Goal: Task Accomplishment & Management: Manage account settings

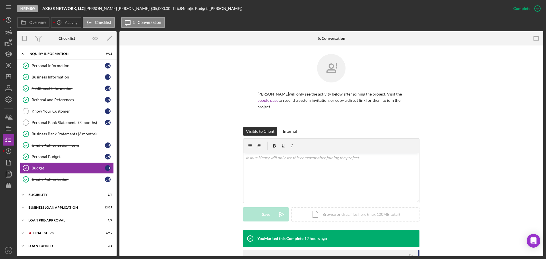
scroll to position [57, 0]
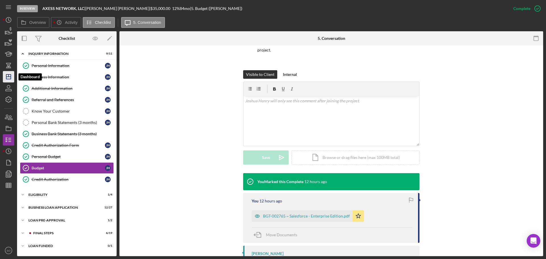
click at [8, 79] on icon "Icon/Dashboard" at bounding box center [8, 77] width 14 height 14
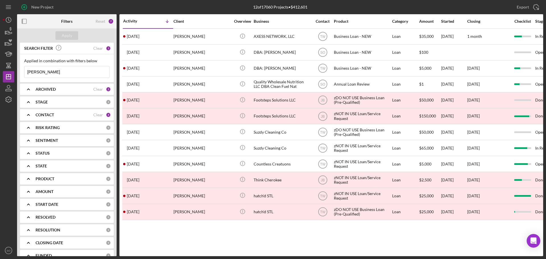
click at [35, 71] on input "joshua" at bounding box center [66, 71] width 85 height 11
type input "noe"
click at [59, 31] on div "Apply" at bounding box center [66, 35] width 99 height 14
click at [60, 38] on button "Apply" at bounding box center [66, 35] width 23 height 9
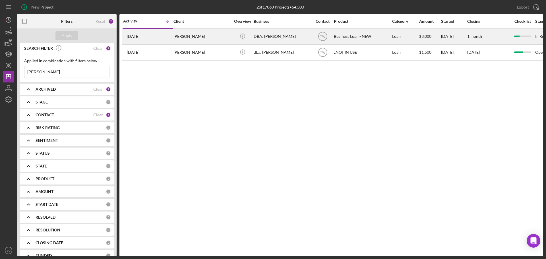
click at [172, 40] on div "7 days ago Noe Farias" at bounding box center [148, 36] width 50 height 15
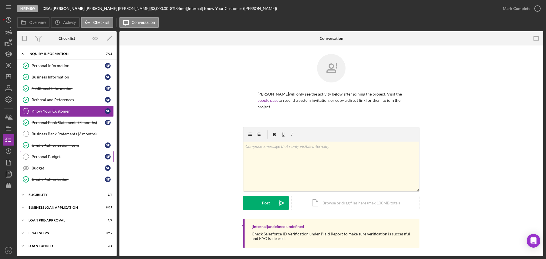
click at [66, 159] on link "Personal Budget Personal Budget N F" at bounding box center [67, 156] width 94 height 11
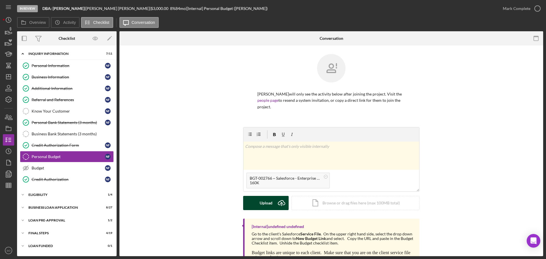
click at [278, 196] on icon "Icon/Upload" at bounding box center [281, 203] width 14 height 14
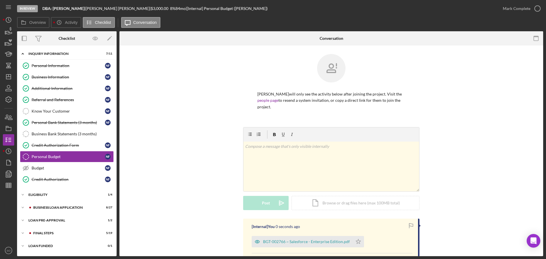
scroll to position [68, 0]
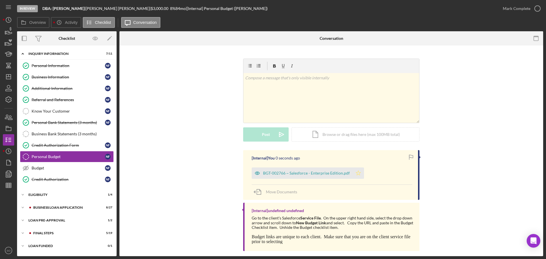
click at [357, 169] on icon "Icon/Star" at bounding box center [357, 172] width 11 height 11
click at [505, 8] on div "Mark Complete" at bounding box center [516, 8] width 28 height 11
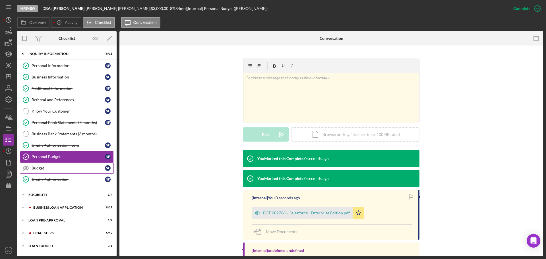
click at [62, 167] on div "Budget" at bounding box center [68, 168] width 73 height 5
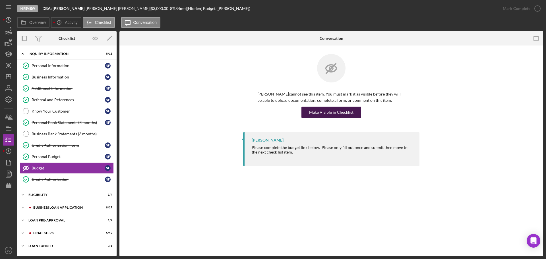
click at [320, 109] on div "Make Visible in Checklist" at bounding box center [331, 112] width 44 height 11
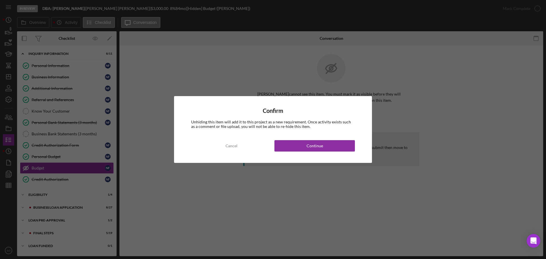
click at [331, 146] on button "Continue" at bounding box center [314, 145] width 80 height 11
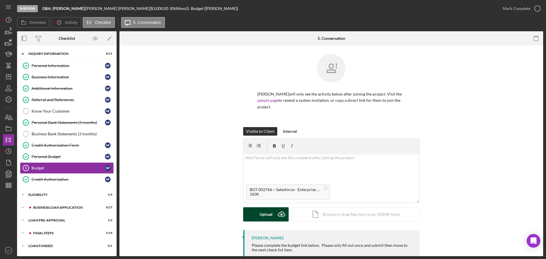
click at [270, 207] on div "Upload" at bounding box center [265, 214] width 13 height 14
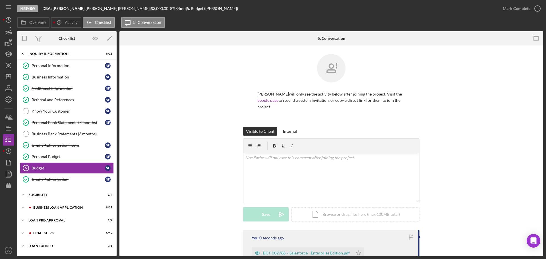
scroll to position [57, 0]
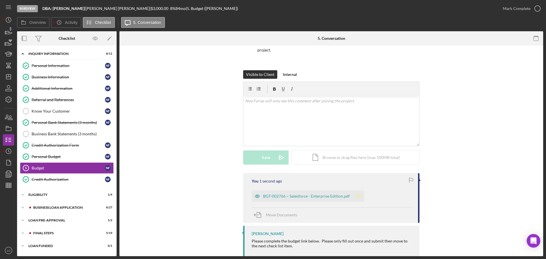
click at [354, 190] on icon "Icon/Star" at bounding box center [357, 195] width 11 height 11
click at [506, 12] on div "Mark Complete" at bounding box center [516, 8] width 28 height 11
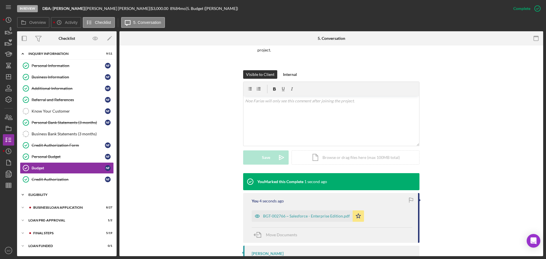
click at [40, 197] on div "Icon/Expander ELIGIBILITY 1 / 4" at bounding box center [66, 194] width 99 height 11
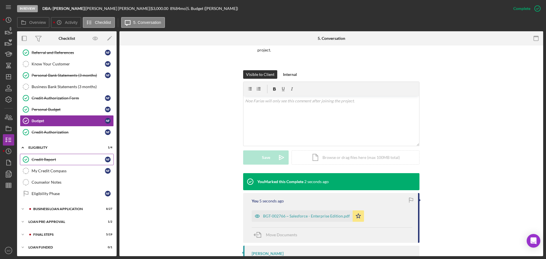
click at [55, 205] on div "Icon/Expander BUSINESS LOAN APPLICATION 8 / 27" at bounding box center [66, 208] width 99 height 11
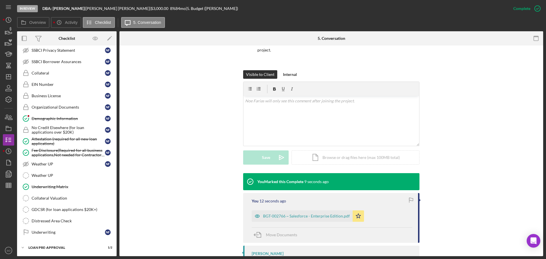
scroll to position [357, 0]
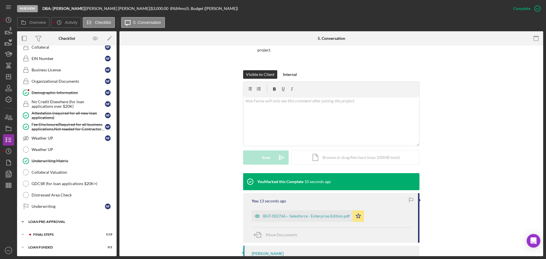
click at [63, 221] on div "LOAN PRE-APPROVAL" at bounding box center [68, 221] width 81 height 3
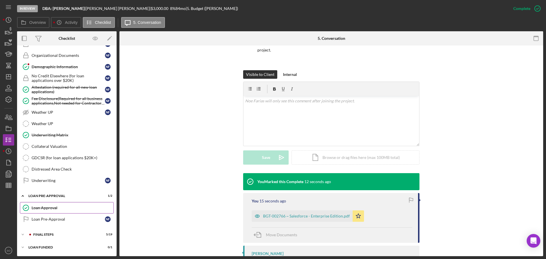
click at [45, 211] on link "Loan Approval Loan Approval" at bounding box center [67, 207] width 94 height 11
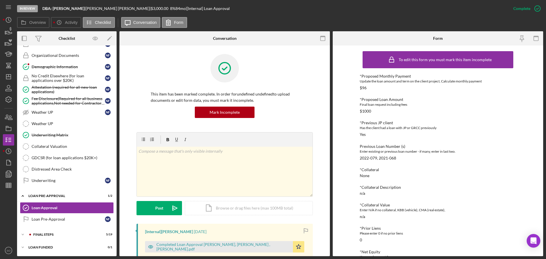
scroll to position [153, 0]
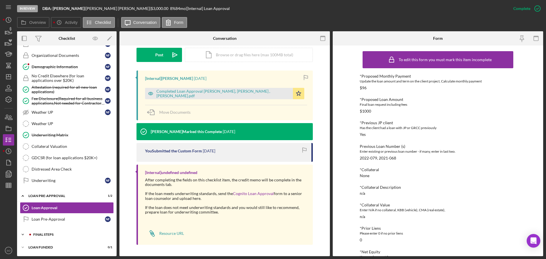
click at [65, 236] on div "Icon/Expander FINAL STEPS 5 / 19" at bounding box center [66, 234] width 99 height 11
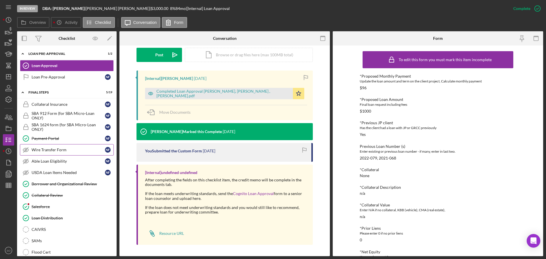
scroll to position [554, 0]
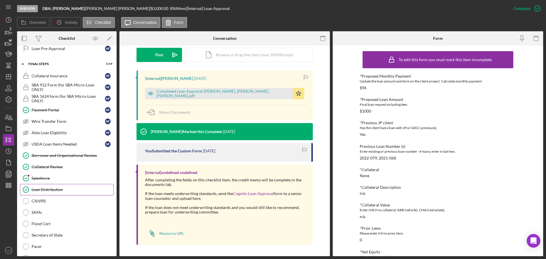
click at [64, 187] on link "Loan Distribution Loan Distribution" at bounding box center [67, 189] width 94 height 11
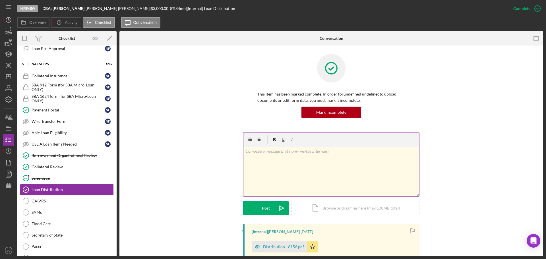
scroll to position [114, 0]
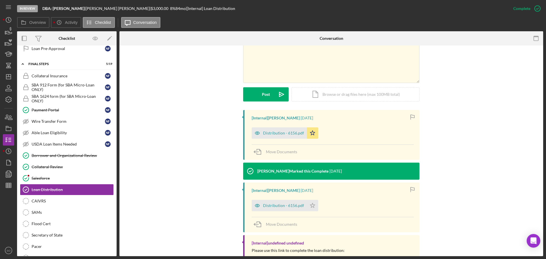
click at [275, 135] on div "Distribution - 6156.pdf" at bounding box center [283, 133] width 41 height 5
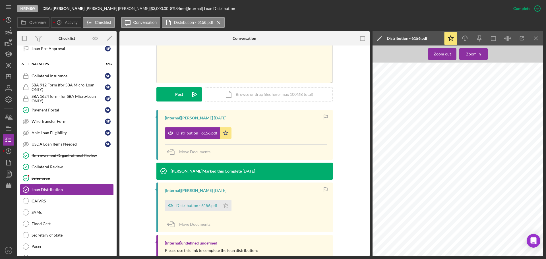
scroll to position [710, 0]
click at [9, 79] on icon "Icon/Dashboard" at bounding box center [8, 77] width 14 height 14
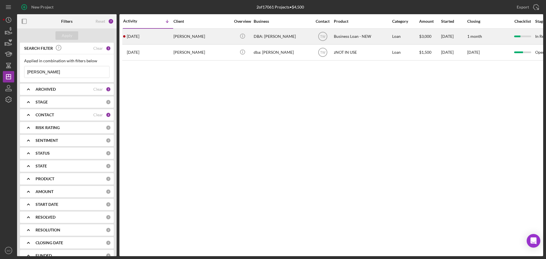
click at [189, 35] on div "Noe Farias" at bounding box center [201, 36] width 57 height 15
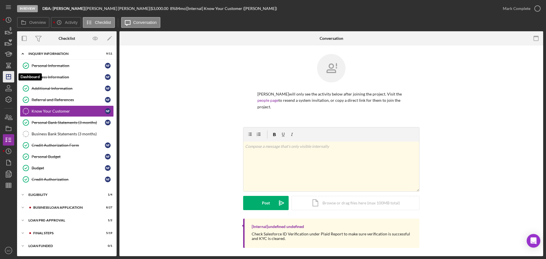
click at [12, 73] on icon "Icon/Dashboard" at bounding box center [8, 77] width 14 height 14
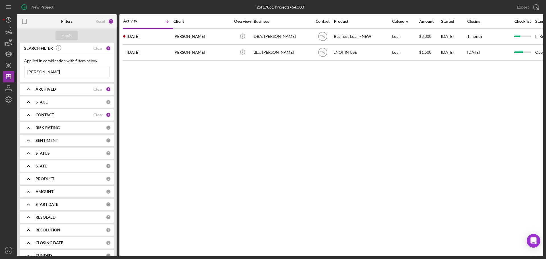
click at [43, 71] on input "noe" at bounding box center [66, 71] width 85 height 11
type input "esterine"
click at [65, 39] on div "Apply" at bounding box center [67, 35] width 11 height 9
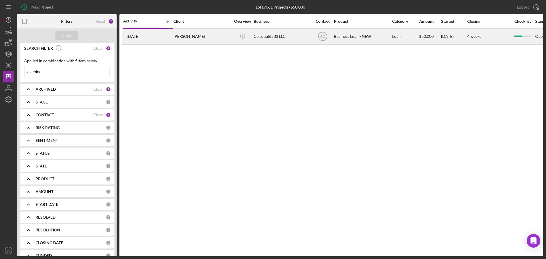
click at [206, 35] on div "Esterine Dahlstrom" at bounding box center [201, 36] width 57 height 15
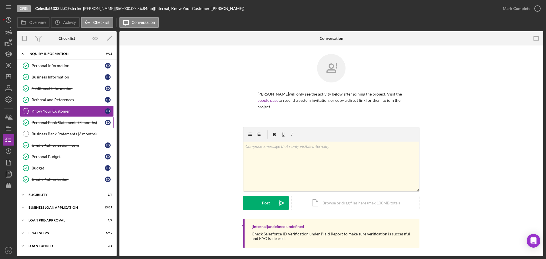
click at [78, 119] on link "Personal Bank Statements (3 months) Personal Bank Statements (3 months) E D" at bounding box center [67, 122] width 94 height 11
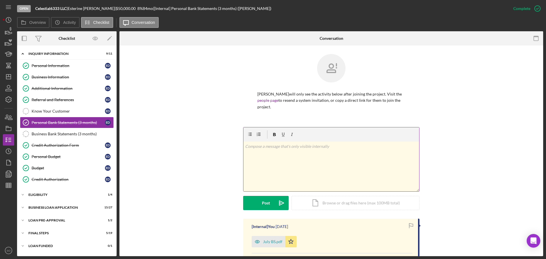
scroll to position [114, 0]
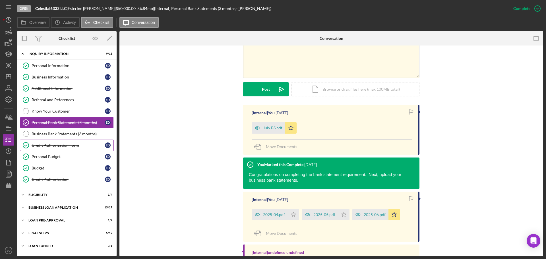
click at [70, 146] on div "Credit Authorization Form" at bounding box center [68, 145] width 73 height 5
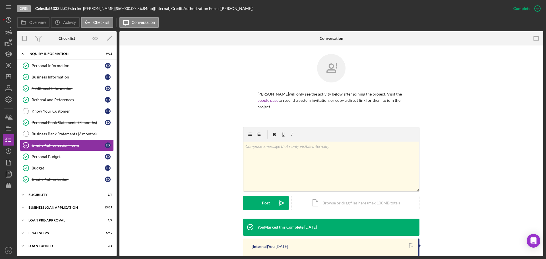
scroll to position [114, 0]
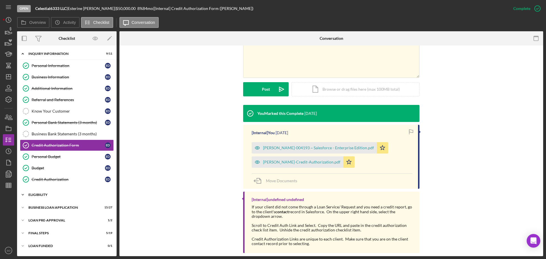
click at [47, 192] on div "Icon/Expander ELIGIBILITY 1 / 4" at bounding box center [66, 194] width 99 height 11
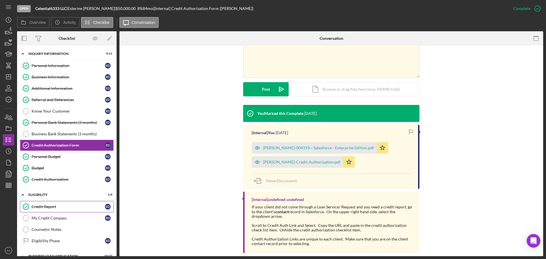
click at [48, 207] on div "Credit Report" at bounding box center [68, 206] width 73 height 5
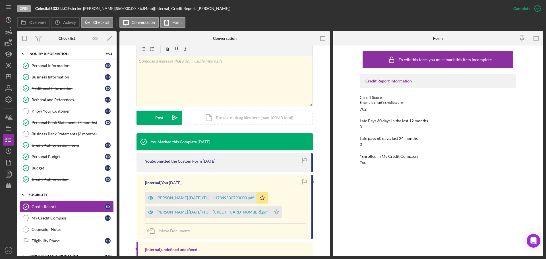
scroll to position [47, 0]
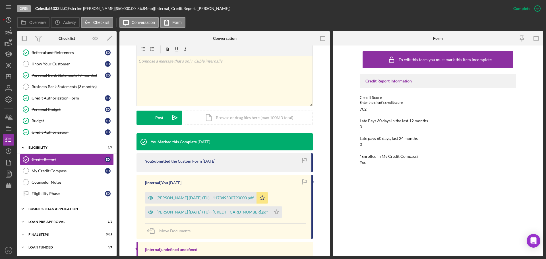
click at [66, 210] on div "BUSINESS LOAN APPLICATION" at bounding box center [68, 208] width 81 height 3
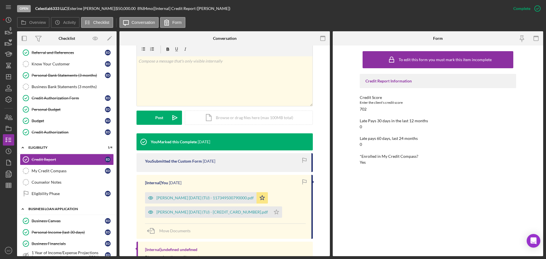
scroll to position [132, 0]
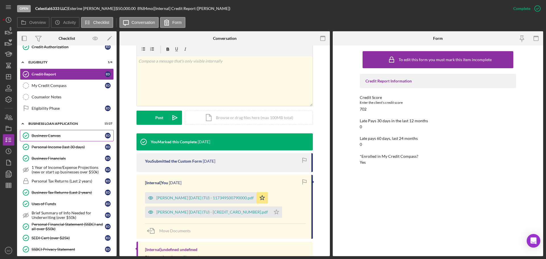
click at [46, 138] on div "Business Canvas" at bounding box center [68, 135] width 73 height 5
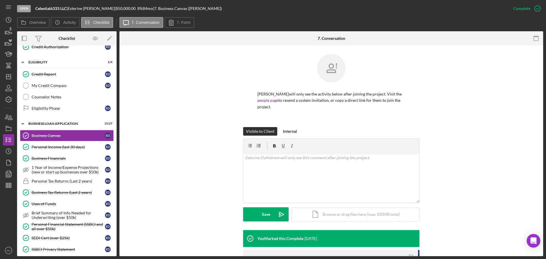
scroll to position [114, 0]
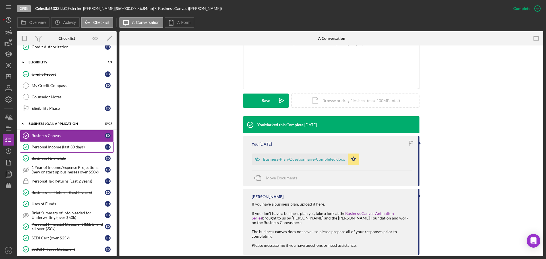
click at [78, 145] on div "Personal Income (last 30 days)" at bounding box center [68, 147] width 73 height 5
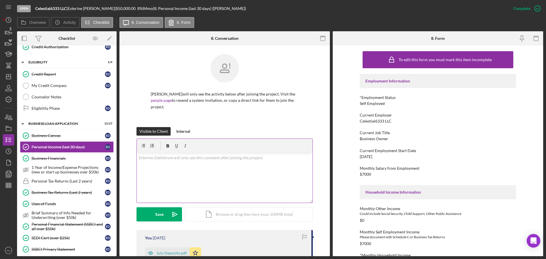
scroll to position [85, 0]
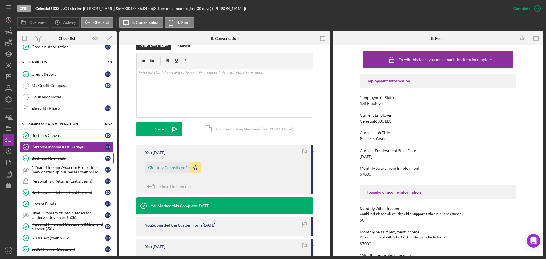
click at [60, 155] on link "Business Financials Business Financials E D" at bounding box center [67, 158] width 94 height 11
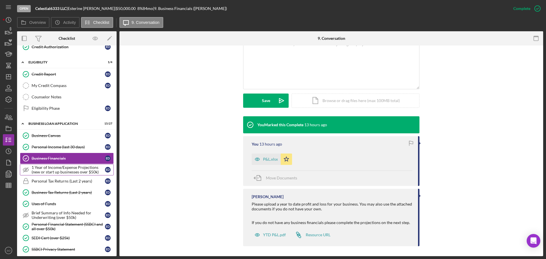
scroll to position [189, 0]
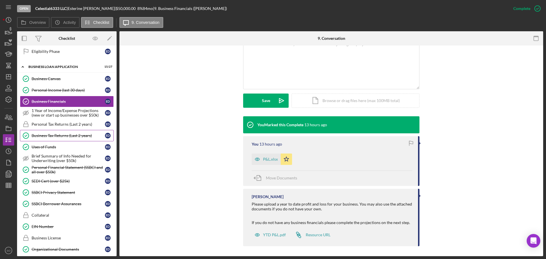
click at [54, 136] on div "Business Tax Returns (Last 2 years)" at bounding box center [68, 135] width 73 height 5
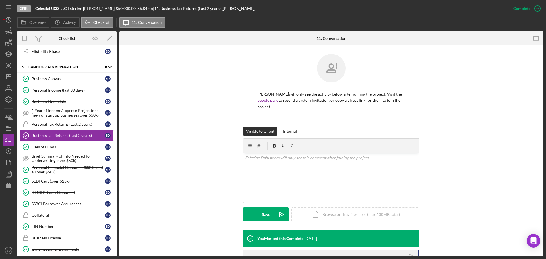
scroll to position [106, 0]
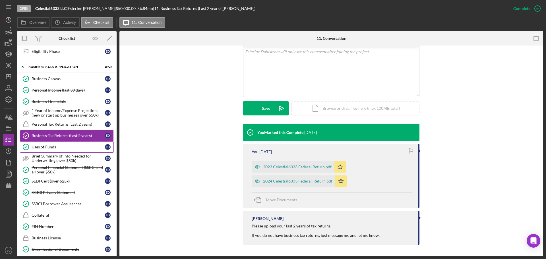
click at [70, 149] on div "Uses of Funds" at bounding box center [68, 147] width 73 height 5
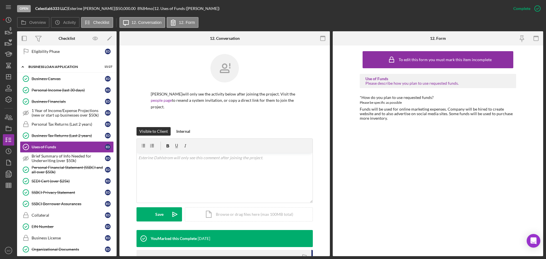
scroll to position [51, 0]
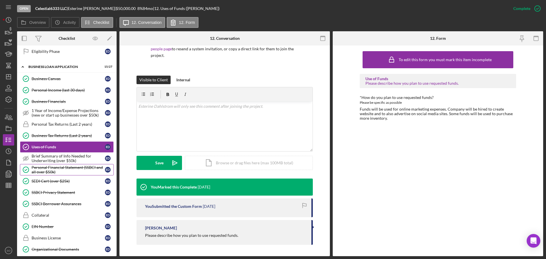
click at [51, 165] on div "Personal Financial Statement (SSBCI and all over $50k)" at bounding box center [68, 169] width 73 height 9
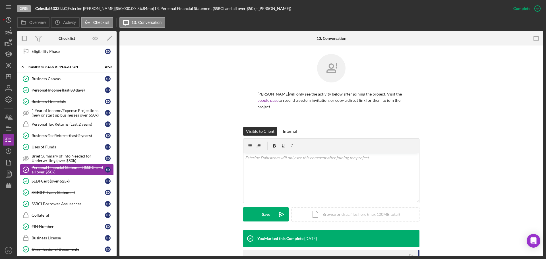
scroll to position [116, 0]
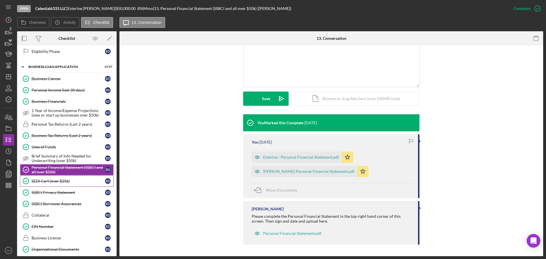
click at [78, 177] on link "SEDI Cert (over $25k) SEDI Cert (over $25k) E D" at bounding box center [67, 180] width 94 height 11
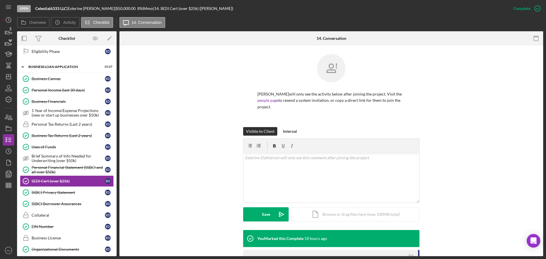
scroll to position [116, 0]
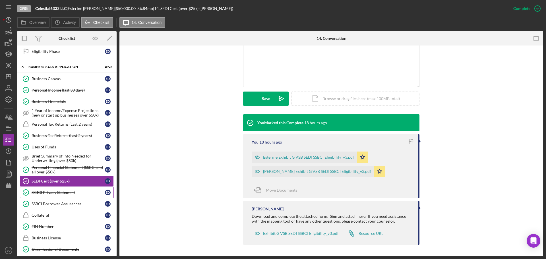
click at [71, 189] on link "SSBCI Privacy Statement SSBCI Privacy Statement E D" at bounding box center [67, 192] width 94 height 11
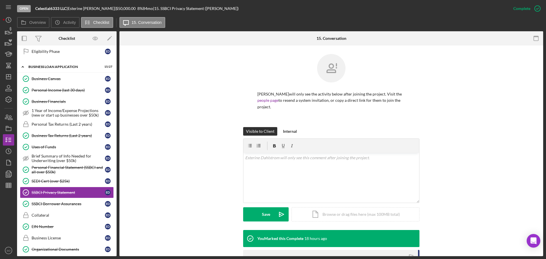
scroll to position [111, 0]
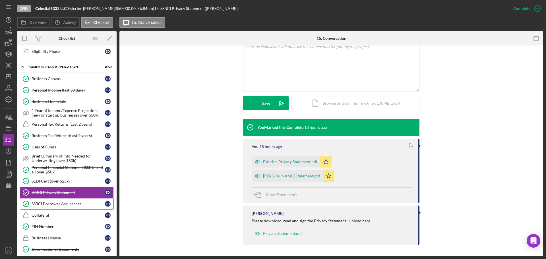
click at [86, 203] on div "SSBCI Borrower Assurances" at bounding box center [68, 203] width 73 height 5
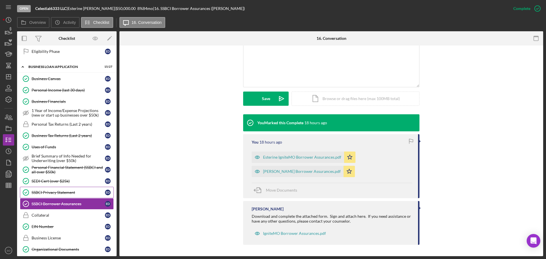
scroll to position [246, 0]
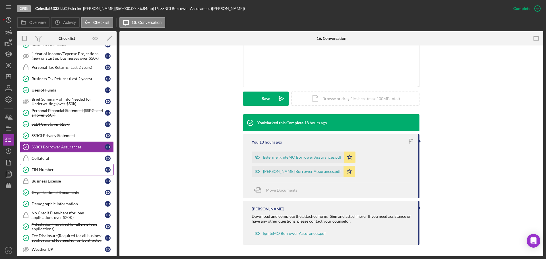
click at [52, 172] on div "EIN Number" at bounding box center [68, 169] width 73 height 5
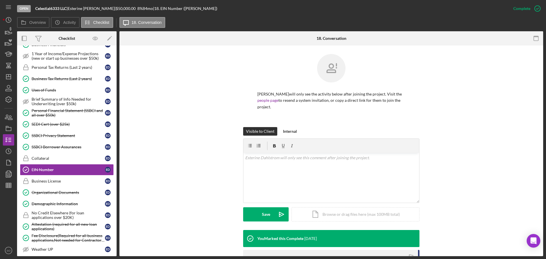
scroll to position [87, 0]
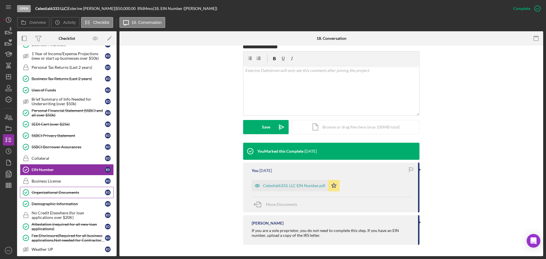
click at [75, 191] on div "Organizational Documents" at bounding box center [68, 192] width 73 height 5
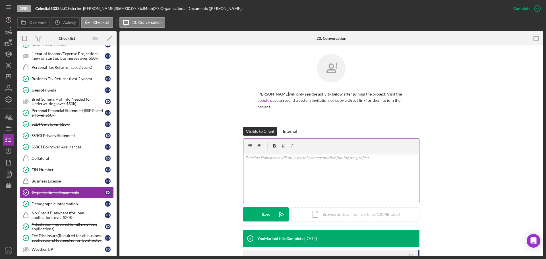
scroll to position [120, 0]
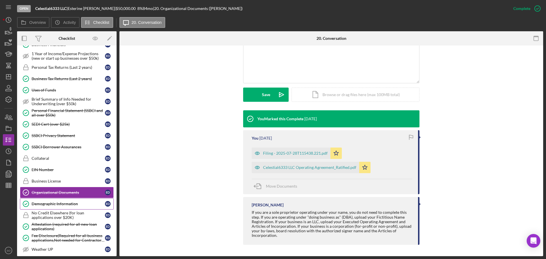
click at [72, 202] on div "Demographic Information" at bounding box center [68, 203] width 73 height 5
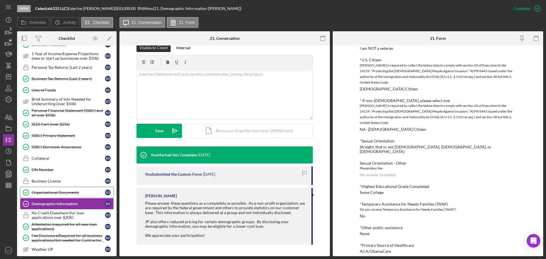
scroll to position [331, 0]
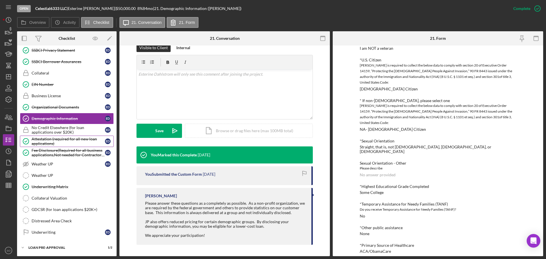
click at [56, 141] on div "Attestation (required for all new loan applications)" at bounding box center [68, 141] width 73 height 9
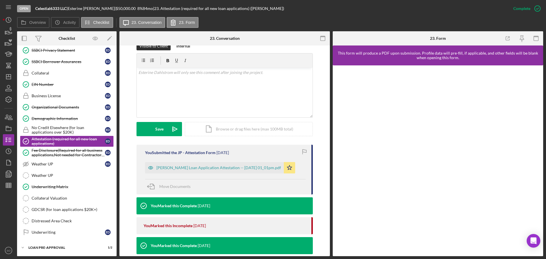
scroll to position [170, 0]
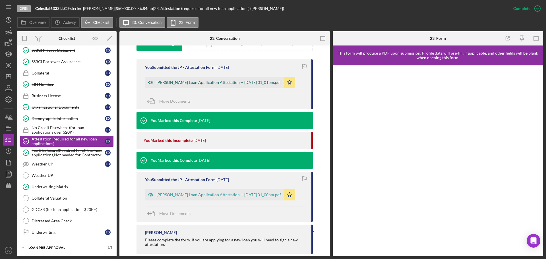
click at [208, 83] on div "Justine Petersen Loan Application Attestation -- 2025-07-28 01_01pm.pdf" at bounding box center [218, 82] width 124 height 5
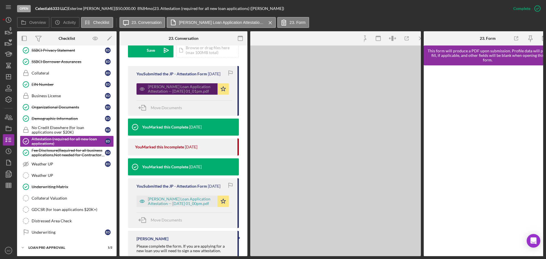
scroll to position [177, 0]
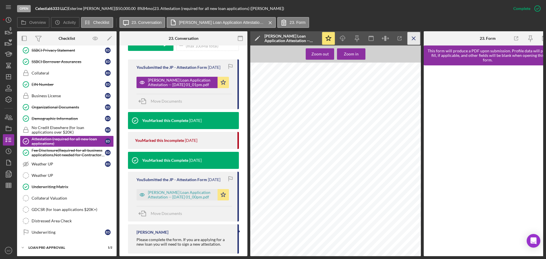
click at [411, 40] on icon "Icon/Menu Close" at bounding box center [413, 38] width 13 height 13
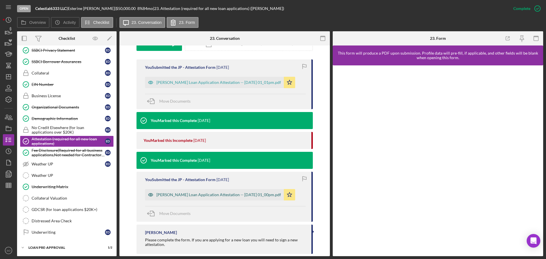
click at [274, 192] on div "Justine Petersen Loan Application Attestation -- 2025-07-28 01_00pm.pdf" at bounding box center [214, 194] width 139 height 11
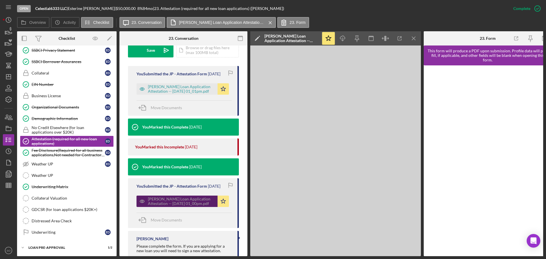
scroll to position [177, 0]
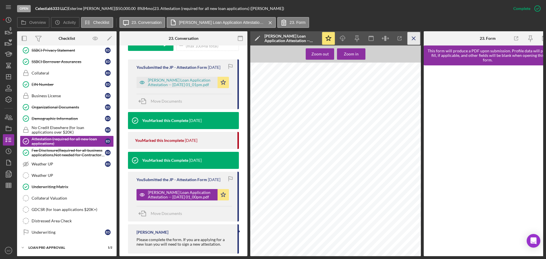
click at [412, 37] on icon "Icon/Menu Close" at bounding box center [413, 38] width 13 height 13
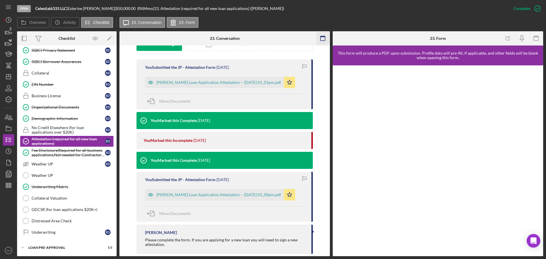
click at [539, 37] on icon "button" at bounding box center [535, 38] width 13 height 13
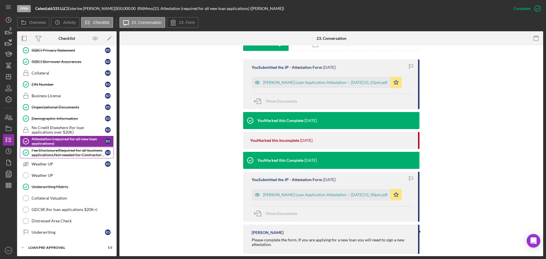
click at [65, 156] on div "Fee Disclosure(Required for all business applications,Not needed for Contractor…" at bounding box center [68, 152] width 73 height 9
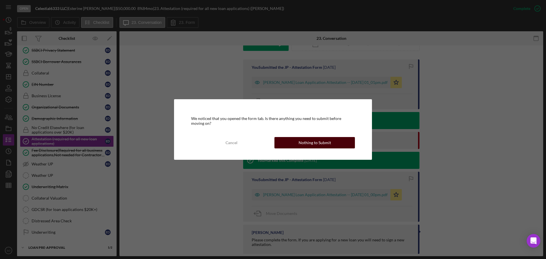
click at [295, 146] on button "Nothing to Submit" at bounding box center [314, 142] width 80 height 11
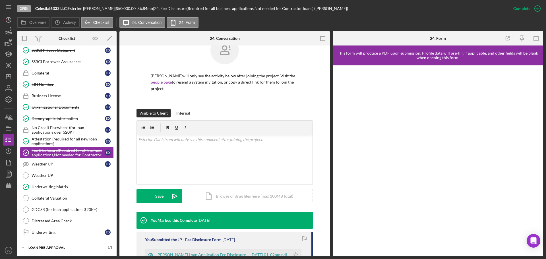
scroll to position [75, 0]
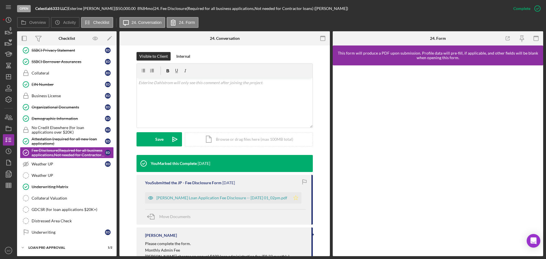
click at [291, 197] on icon "Icon/Star" at bounding box center [295, 197] width 11 height 11
click at [51, 187] on div "Underwriting Matrix" at bounding box center [73, 186] width 82 height 5
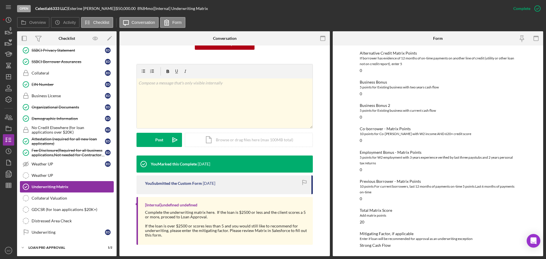
scroll to position [357, 0]
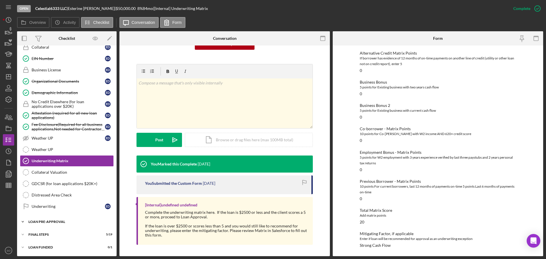
click at [65, 220] on div "LOAN PRE-APPROVAL" at bounding box center [68, 221] width 81 height 3
click at [60, 233] on div "Loan Approval" at bounding box center [73, 233] width 82 height 5
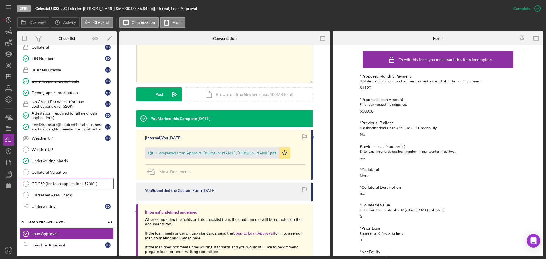
scroll to position [383, 0]
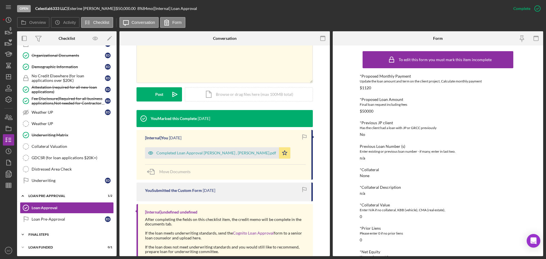
click at [42, 231] on div "Icon/Expander FINAL STEPS 5 / 19" at bounding box center [66, 234] width 99 height 11
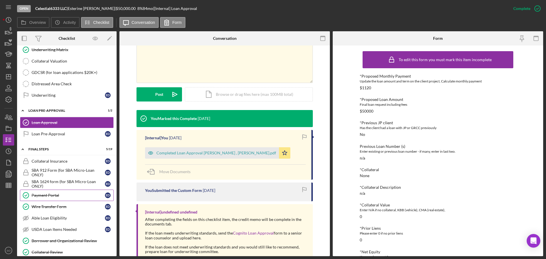
click at [57, 195] on div "Payment Portal" at bounding box center [68, 195] width 73 height 5
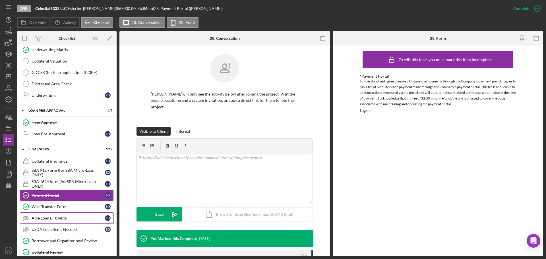
scroll to position [525, 0]
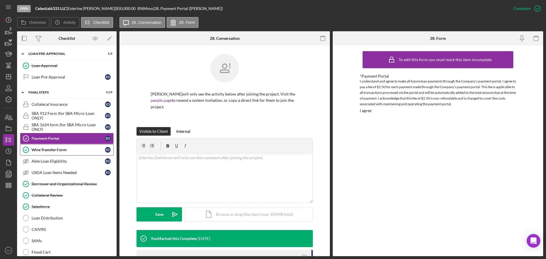
click at [53, 153] on link "Wire Transfer Form Wire Transfer Form E D" at bounding box center [67, 149] width 94 height 11
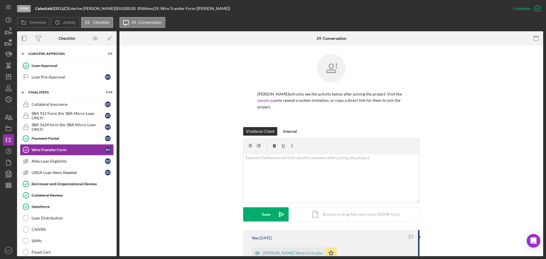
scroll to position [87, 0]
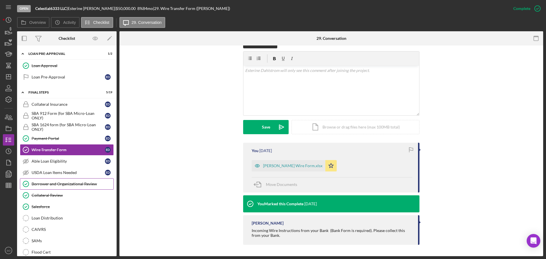
click at [61, 184] on div "Borrower and Organizational Review" at bounding box center [73, 184] width 82 height 5
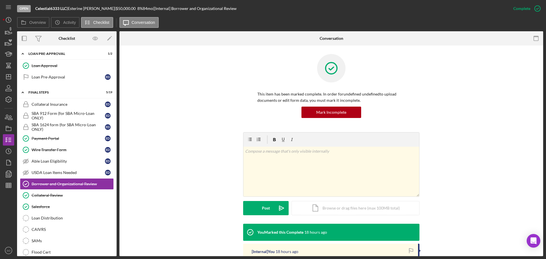
scroll to position [114, 0]
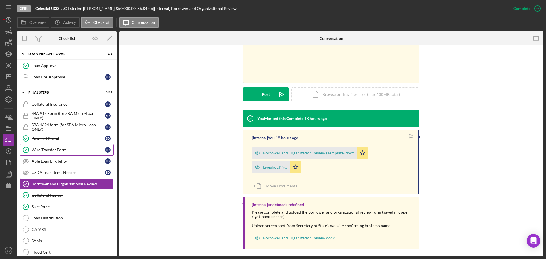
click at [57, 150] on div "Wire Transfer Form" at bounding box center [68, 149] width 73 height 5
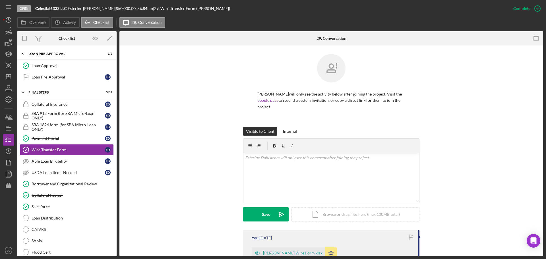
scroll to position [85, 0]
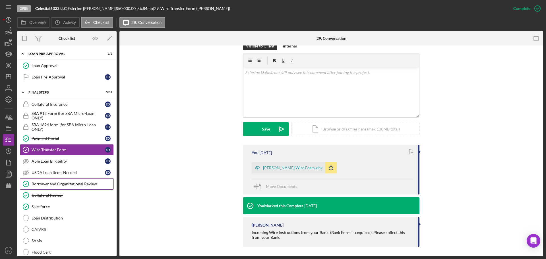
click at [91, 186] on div "Borrower and Organizational Review" at bounding box center [73, 184] width 82 height 5
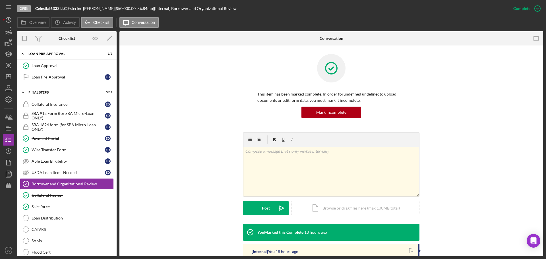
scroll to position [114, 0]
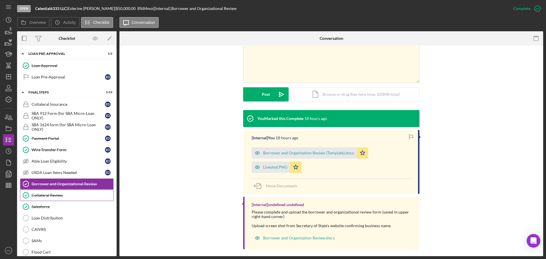
click at [65, 198] on link "Collateral Review Collateral Review" at bounding box center [67, 195] width 94 height 11
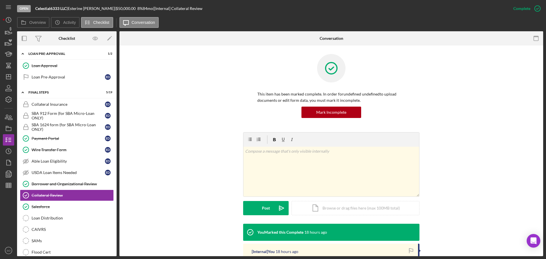
scroll to position [90, 0]
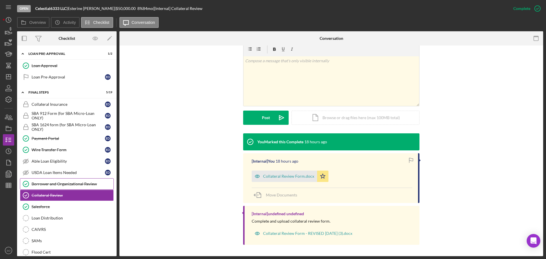
click at [78, 186] on div "Borrower and Organizational Review" at bounding box center [73, 184] width 82 height 5
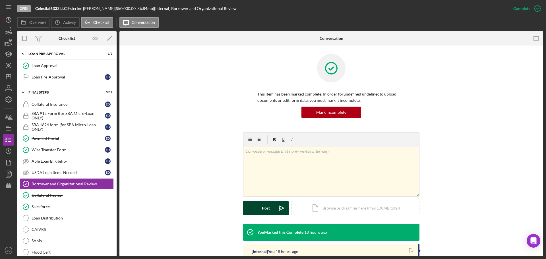
scroll to position [85, 0]
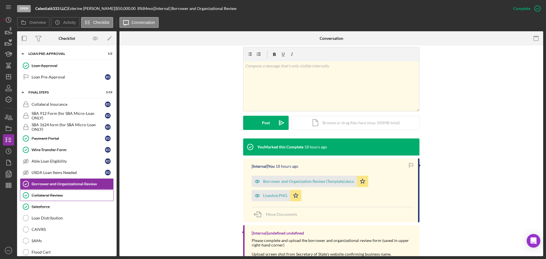
click at [73, 196] on div "Collateral Review" at bounding box center [73, 195] width 82 height 5
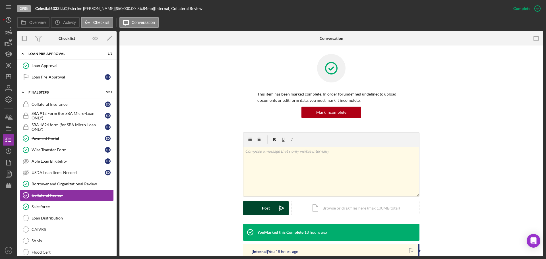
scroll to position [90, 0]
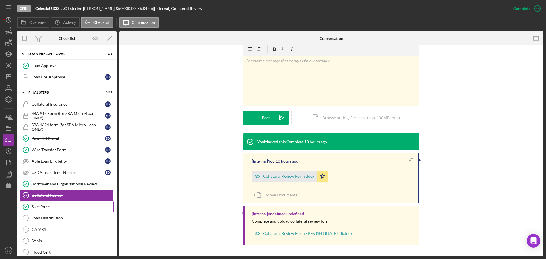
click at [81, 210] on link "Salesforce Salesforce" at bounding box center [67, 206] width 94 height 11
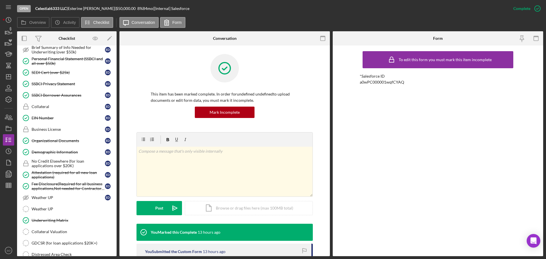
scroll to position [269, 0]
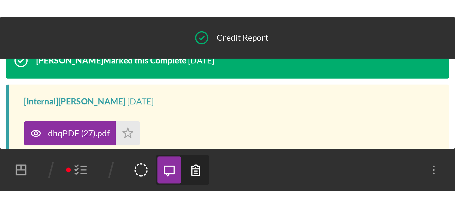
scroll to position [160, 0]
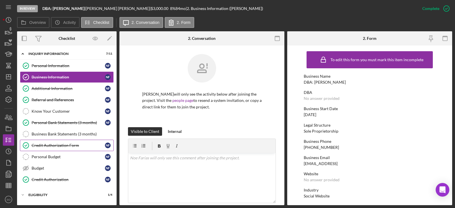
click at [82, 146] on div "Credit Authorization Form" at bounding box center [68, 145] width 73 height 5
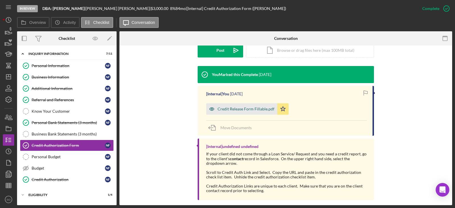
click at [236, 103] on div "Credit Release Form Fillable.pdf" at bounding box center [241, 108] width 71 height 11
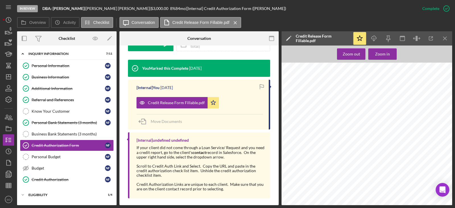
click at [403, 104] on span "62095" at bounding box center [404, 103] width 7 height 3
copy span "62095"
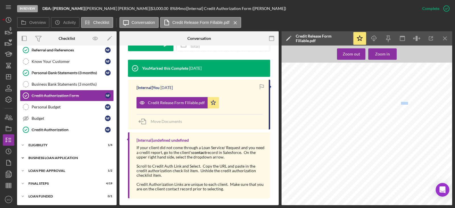
click at [70, 159] on div "Icon/Expander BUSINESS LOAN APPLICATION 8 / 27" at bounding box center [66, 157] width 99 height 11
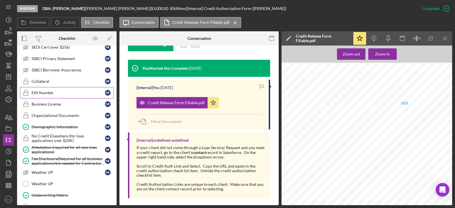
scroll to position [246, 0]
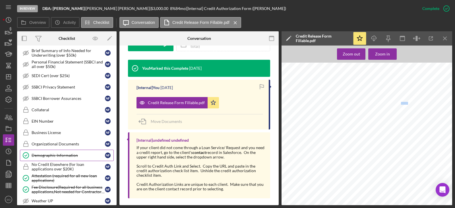
click at [56, 153] on div "Demographic Information" at bounding box center [68, 155] width 73 height 5
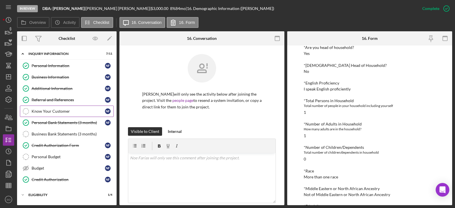
drag, startPoint x: 50, startPoint y: 100, endPoint x: 66, endPoint y: 113, distance: 21.0
click at [50, 100] on div "Referral and References" at bounding box center [68, 99] width 73 height 5
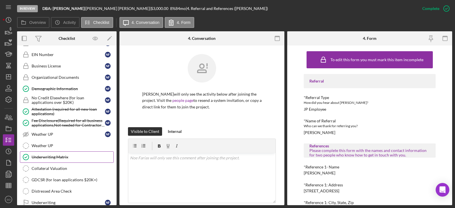
scroll to position [360, 0]
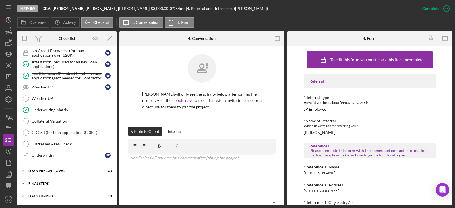
click at [35, 182] on div "FINAL STEPS" at bounding box center [68, 183] width 81 height 3
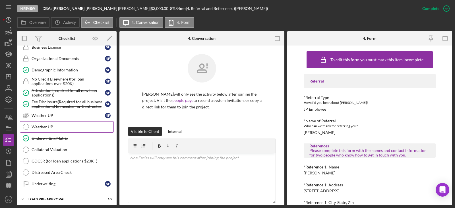
scroll to position [303, 0]
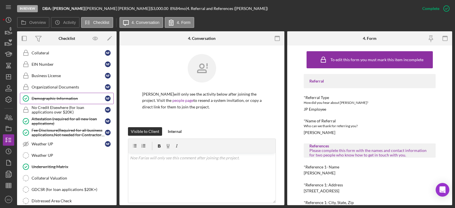
click at [56, 99] on div "Demographic Information" at bounding box center [68, 98] width 73 height 5
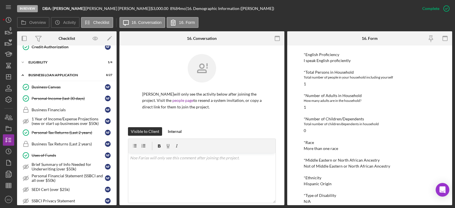
scroll to position [76, 0]
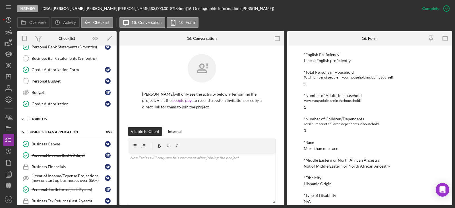
click at [38, 122] on div "Icon/Expander ELIGIBILITY 1 / 4" at bounding box center [66, 118] width 99 height 11
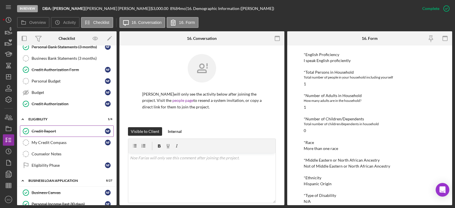
click at [42, 130] on div "Credit Report" at bounding box center [68, 131] width 73 height 5
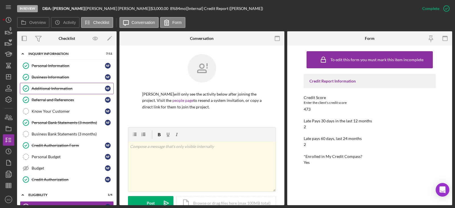
click at [57, 83] on link "Additional Information Additional Information N F" at bounding box center [67, 88] width 94 height 11
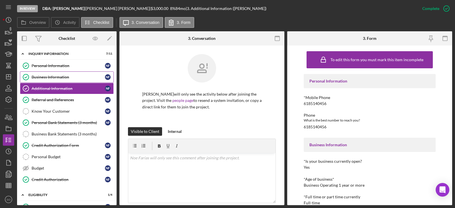
click at [56, 81] on link "Business Information Business Information N F" at bounding box center [67, 76] width 94 height 11
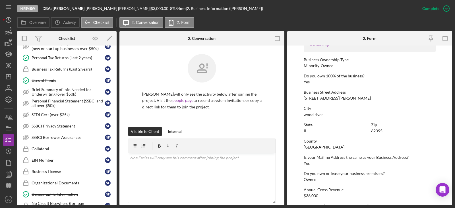
scroll to position [313, 0]
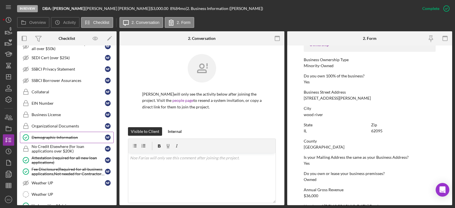
click at [63, 140] on link "Demographic Information Demographic Information N F" at bounding box center [67, 137] width 94 height 11
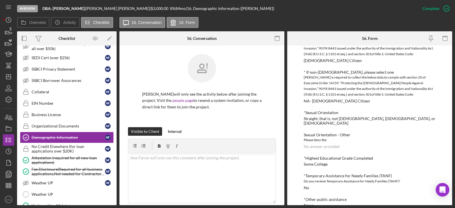
scroll to position [341, 0]
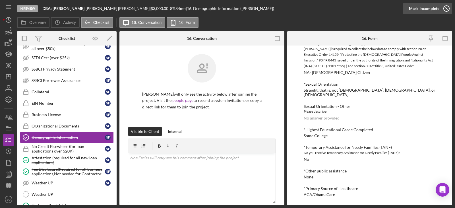
click at [418, 12] on div "Mark Incomplete" at bounding box center [424, 8] width 30 height 11
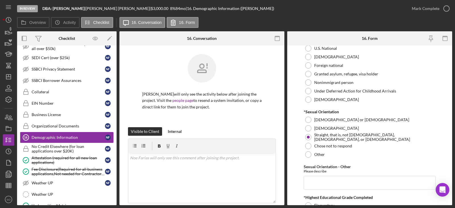
scroll to position [682, 0]
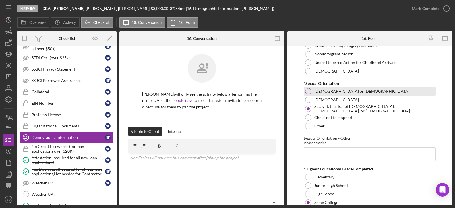
click at [305, 90] on div at bounding box center [308, 91] width 6 height 6
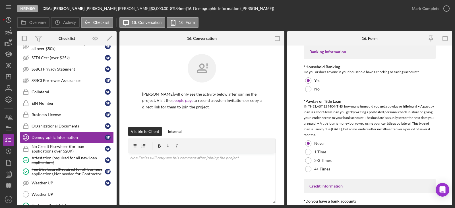
scroll to position [1174, 0]
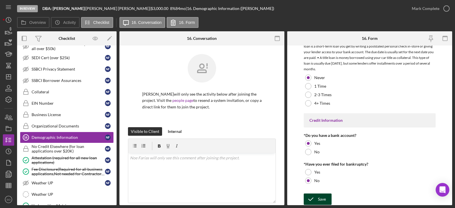
click at [317, 202] on icon "submit" at bounding box center [310, 199] width 14 height 14
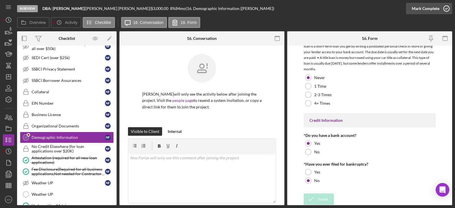
click at [420, 12] on div "Mark Complete" at bounding box center [425, 8] width 28 height 11
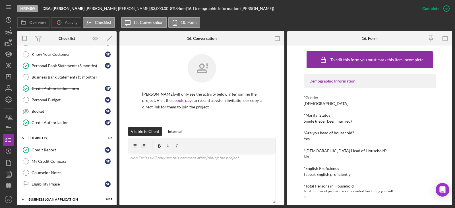
scroll to position [0, 0]
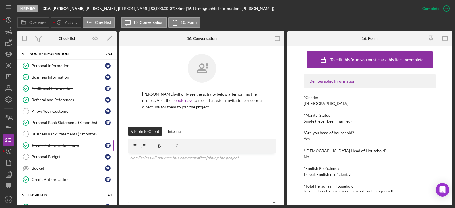
click at [65, 144] on div "Credit Authorization Form" at bounding box center [68, 145] width 73 height 5
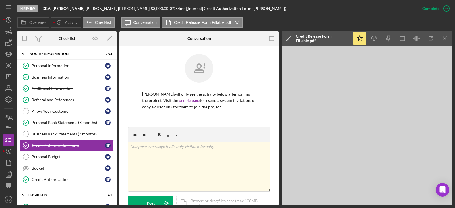
scroll to position [85, 0]
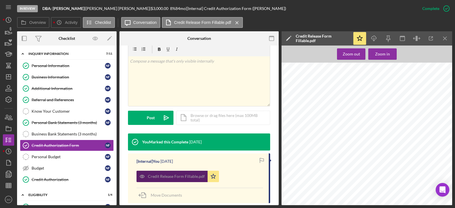
click at [182, 175] on div "Credit Release Form Fillable.pdf" at bounding box center [176, 176] width 57 height 5
click at [369, 40] on icon "Icon/Download" at bounding box center [373, 38] width 13 height 13
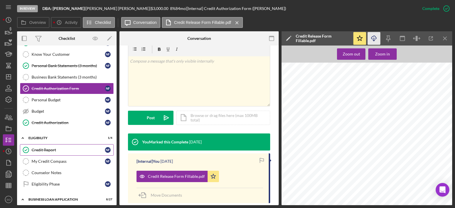
drag, startPoint x: 46, startPoint y: 148, endPoint x: 90, endPoint y: 149, distance: 43.8
click at [46, 148] on div "Credit Report" at bounding box center [68, 149] width 73 height 5
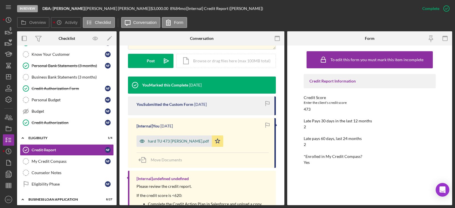
click at [175, 141] on div "hard TU 473 Noe.pdf" at bounding box center [178, 141] width 61 height 5
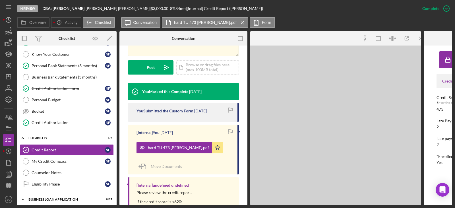
scroll to position [149, 0]
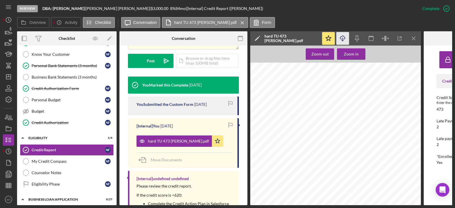
click at [344, 36] on icon "Icon/Download" at bounding box center [342, 38] width 13 height 13
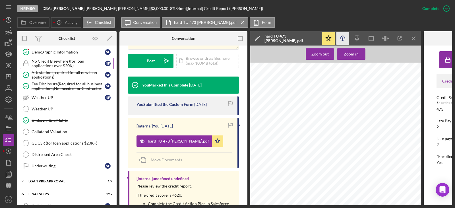
scroll to position [369, 0]
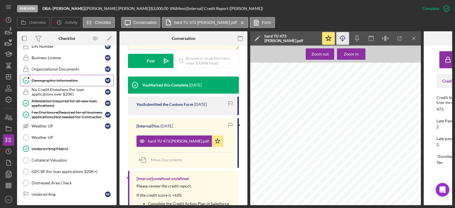
click at [57, 80] on div "Demographic Information" at bounding box center [68, 80] width 73 height 5
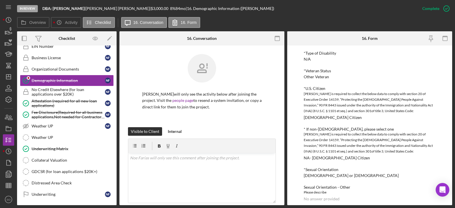
scroll to position [227, 0]
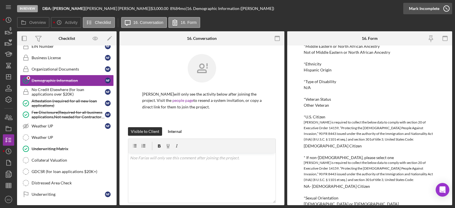
click at [422, 7] on div "Mark Incomplete" at bounding box center [424, 8] width 30 height 11
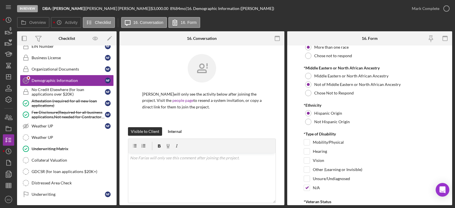
scroll to position [398, 0]
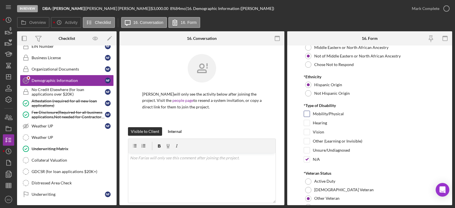
click at [307, 114] on input "Mobility/Physical" at bounding box center [307, 114] width 6 height 6
checkbox input "true"
click at [308, 159] on input "N/A" at bounding box center [307, 159] width 6 height 6
checkbox input "false"
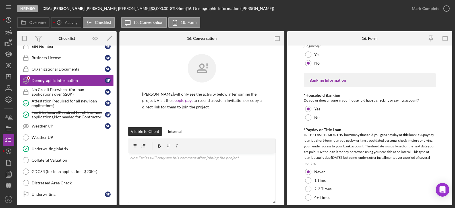
scroll to position [1174, 0]
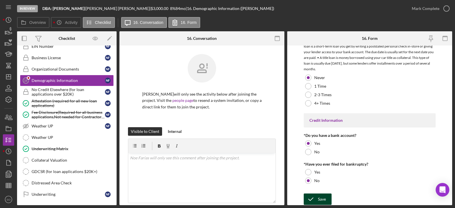
click at [323, 198] on div "Save" at bounding box center [322, 198] width 8 height 11
click at [413, 11] on div "Mark Complete" at bounding box center [425, 8] width 28 height 11
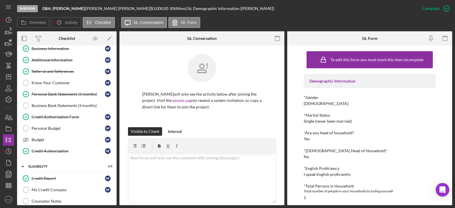
scroll to position [0, 0]
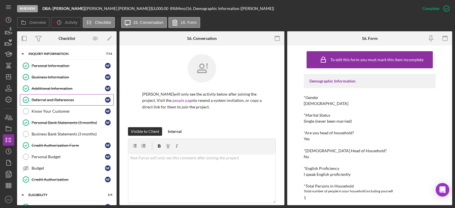
click at [64, 99] on div "Referral and References" at bounding box center [68, 99] width 73 height 5
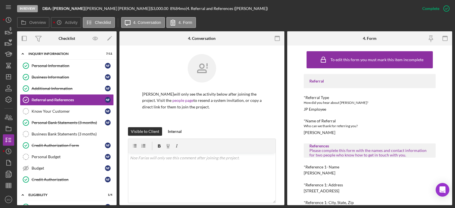
scroll to position [57, 0]
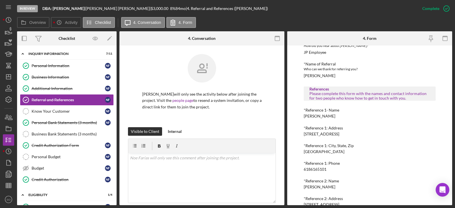
click at [315, 116] on div "Patsy Troxell" at bounding box center [319, 116] width 32 height 5
copy div "Patsy Troxell"
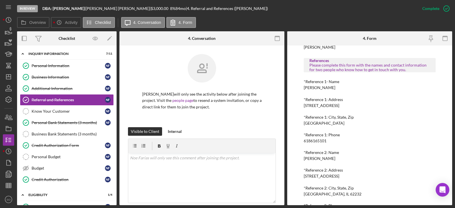
click at [323, 139] on div "6186165101" at bounding box center [314, 140] width 23 height 5
copy div "6186165101"
click at [319, 158] on div "Tabatha Thornton" at bounding box center [319, 158] width 32 height 5
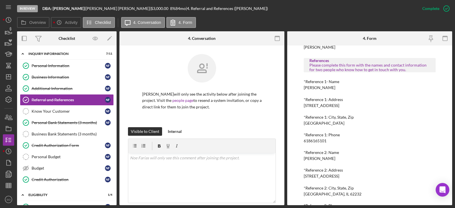
click at [319, 158] on div "Tabatha Thornton" at bounding box center [319, 158] width 32 height 5
copy div "Tabatha Thornton"
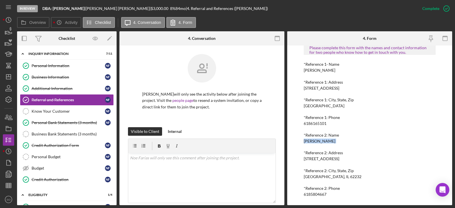
click at [319, 193] on div "6185804667" at bounding box center [314, 194] width 23 height 5
copy div "6185804667 Icon/Menu Icon/Dashboard Dashboard Navigation Divider Mobile Checkli…"
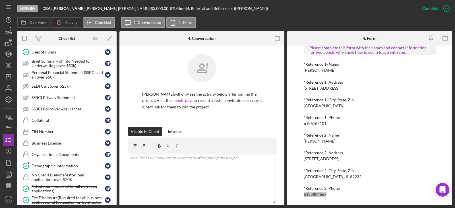
scroll to position [341, 0]
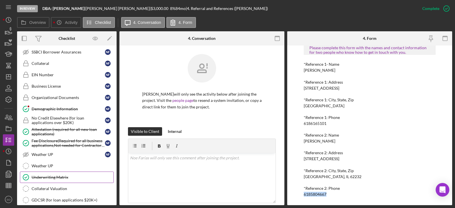
drag, startPoint x: 67, startPoint y: 178, endPoint x: 146, endPoint y: 179, distance: 79.6
click at [67, 178] on div "Underwriting Matrix" at bounding box center [73, 177] width 82 height 5
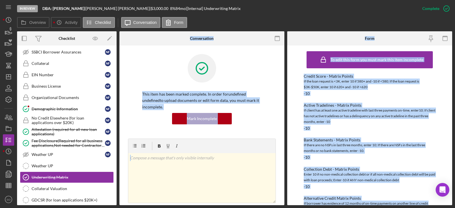
click at [301, 150] on div "To edit this form you must mark this item incomplete Credit Score - Matrix Poin…" at bounding box center [369, 124] width 165 height 159
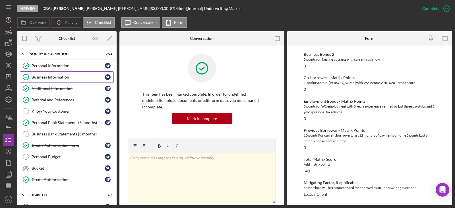
click at [51, 77] on div "Business Information" at bounding box center [68, 77] width 73 height 5
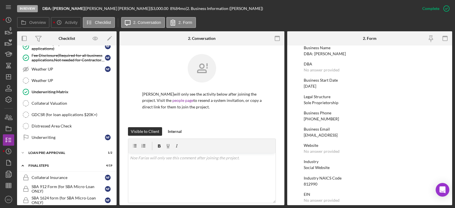
scroll to position [511, 0]
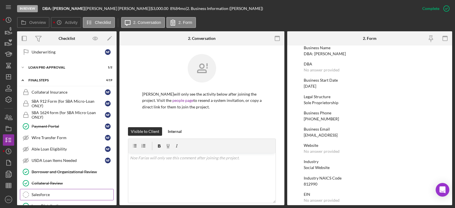
click at [65, 192] on link "Salesforce Salesforce" at bounding box center [67, 194] width 94 height 11
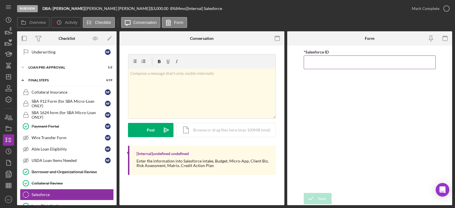
click at [313, 65] on input "*Salesforce ID" at bounding box center [369, 62] width 132 height 14
paste input "a0wPC000002CbYvYAK"
type input "a0wPC000002CbYvYAK"
click at [321, 198] on div "Save" at bounding box center [322, 198] width 8 height 11
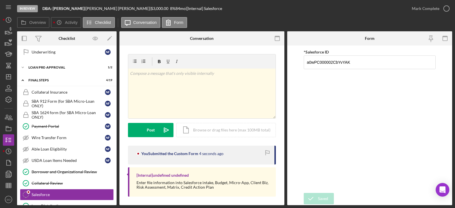
click at [426, 9] on div "Mark Complete" at bounding box center [425, 8] width 28 height 11
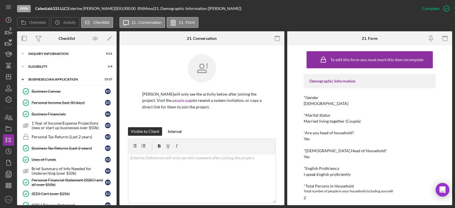
scroll to position [148, 0]
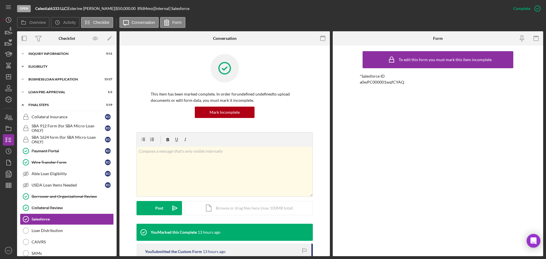
click at [43, 70] on div "Icon/Expander ELIGIBILITY 1 / 4" at bounding box center [66, 66] width 99 height 11
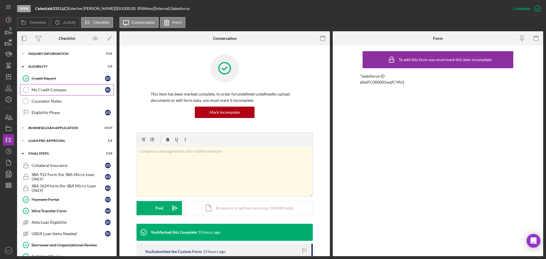
click at [51, 91] on div "My Credit Compass" at bounding box center [68, 90] width 73 height 5
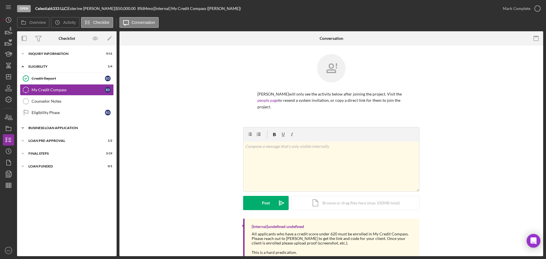
click at [58, 129] on div "BUSINESS LOAN APPLICATION" at bounding box center [68, 127] width 81 height 3
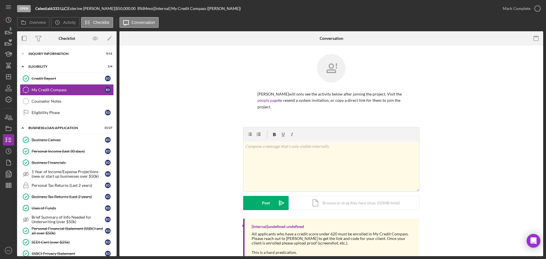
scroll to position [17, 0]
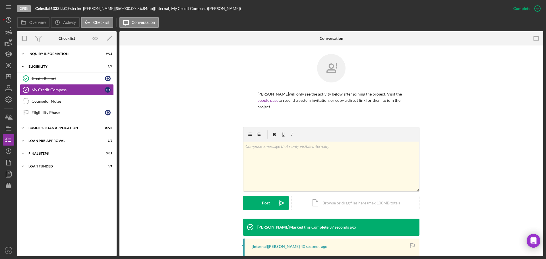
scroll to position [90, 0]
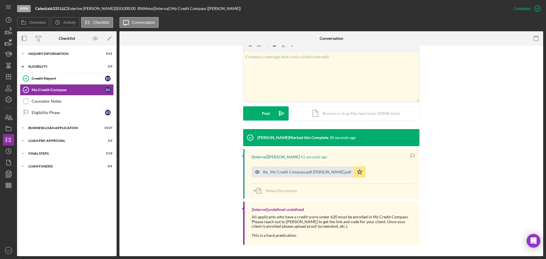
click at [293, 173] on div "Re_ My Credit Compass.pdf robert dahlstrom.pdf" at bounding box center [307, 172] width 88 height 5
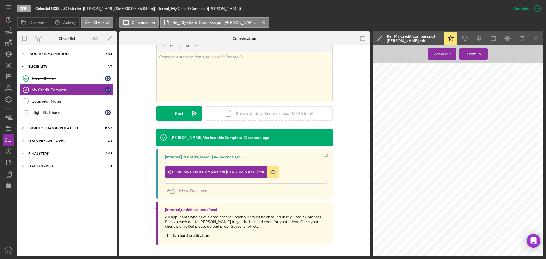
scroll to position [0, 0]
click at [54, 126] on div "BUSINESS LOAN APPLICATION" at bounding box center [68, 127] width 81 height 3
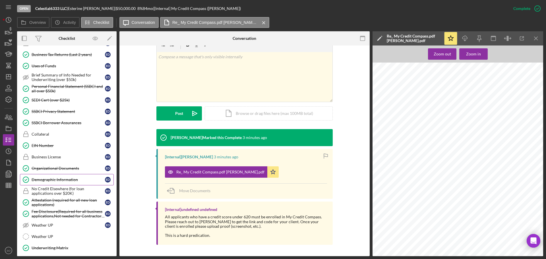
scroll to position [229, 0]
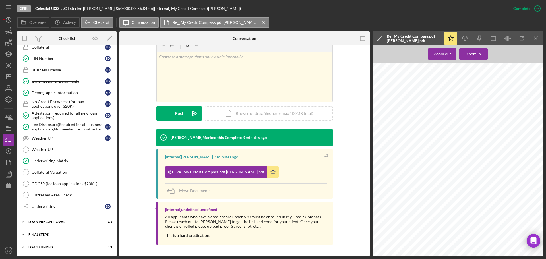
click at [65, 233] on div "FINAL STEPS" at bounding box center [68, 234] width 81 height 3
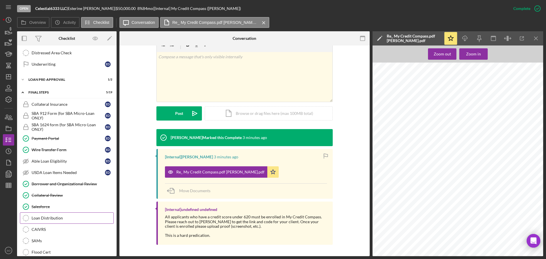
click at [58, 218] on div "Loan Distribution" at bounding box center [73, 218] width 82 height 5
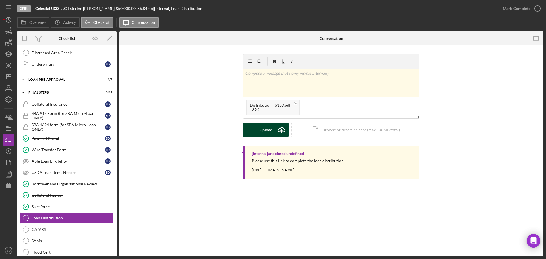
click at [270, 131] on div "Upload" at bounding box center [265, 130] width 13 height 14
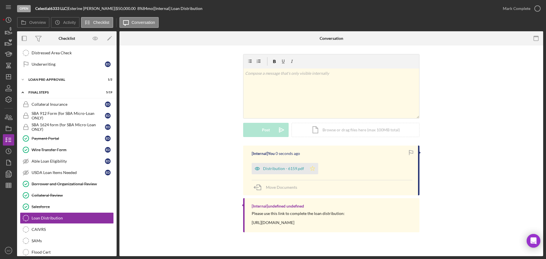
click at [313, 170] on polygon "button" at bounding box center [312, 168] width 5 height 5
click at [502, 10] on div "Mark Complete" at bounding box center [516, 8] width 28 height 11
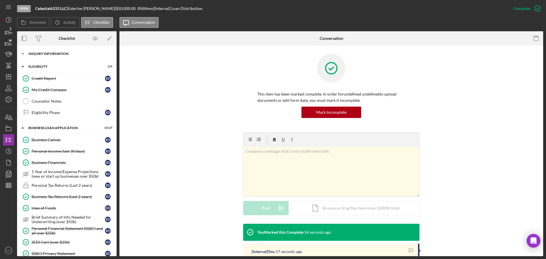
click at [51, 54] on div "INQUIRY INFORMATION" at bounding box center [68, 53] width 81 height 3
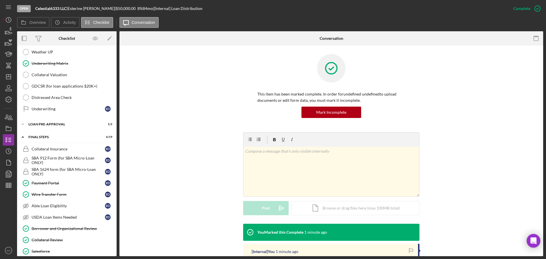
scroll to position [511, 0]
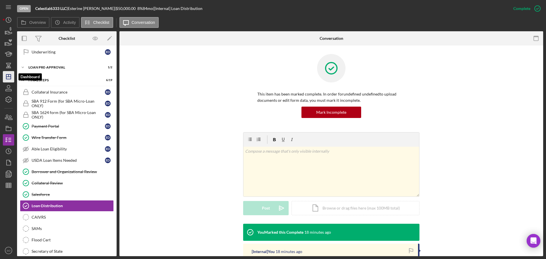
click at [10, 78] on icon "Icon/Dashboard" at bounding box center [8, 77] width 14 height 14
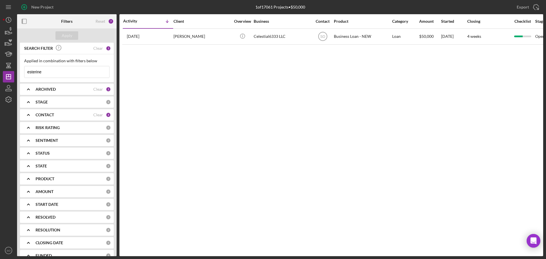
drag, startPoint x: 46, startPoint y: 72, endPoint x: 0, endPoint y: 65, distance: 46.5
click at [0, 65] on div "New Project 1 of 17061 Projects • $50,000 esterine Export Icon/Export Filters R…" at bounding box center [273, 129] width 546 height 259
type input "shelby"
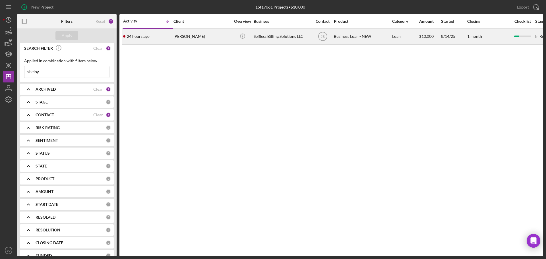
click at [163, 41] on div "24 hours ago Shelby Harrington" at bounding box center [148, 36] width 50 height 15
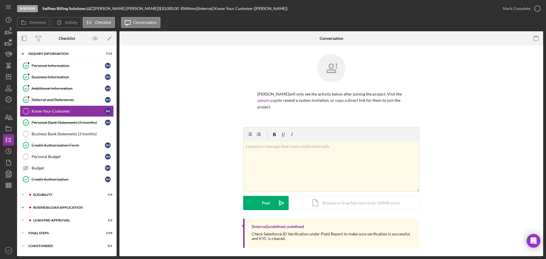
click at [51, 208] on div "BUSINESS LOAN APPLICATION" at bounding box center [71, 207] width 76 height 3
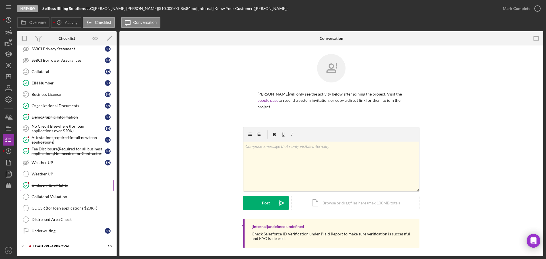
scroll to position [309, 0]
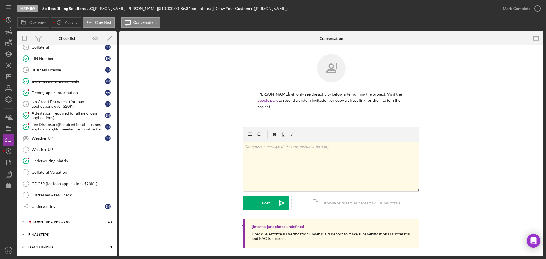
click at [65, 237] on div "Icon/Expander FINAL STEPS 1 / 19" at bounding box center [66, 234] width 99 height 11
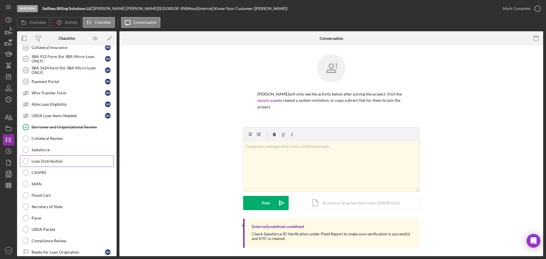
scroll to position [451, 0]
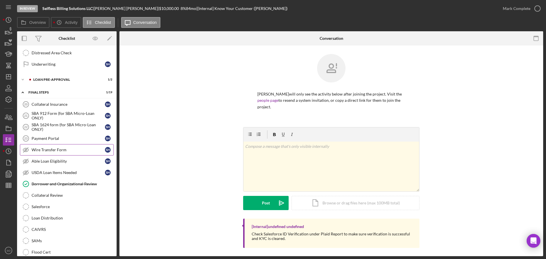
click at [70, 153] on link "Wire Transfer Form Wire Transfer Form S H" at bounding box center [67, 149] width 94 height 11
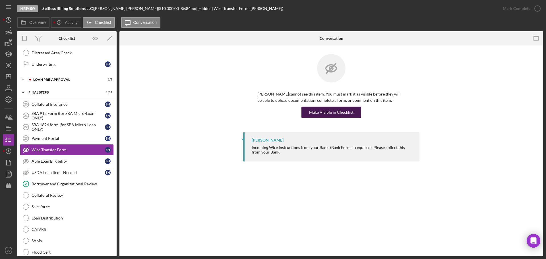
click at [339, 117] on div "Make Visible in Checklist" at bounding box center [331, 112] width 44 height 11
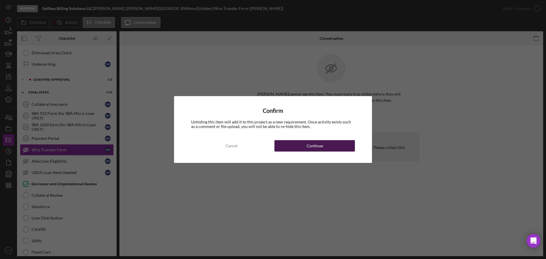
click at [351, 147] on button "Continue" at bounding box center [314, 145] width 80 height 11
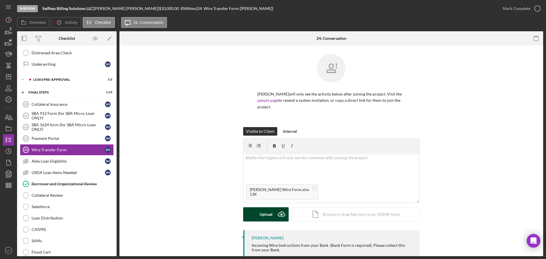
click at [264, 216] on div "Upload" at bounding box center [265, 214] width 13 height 14
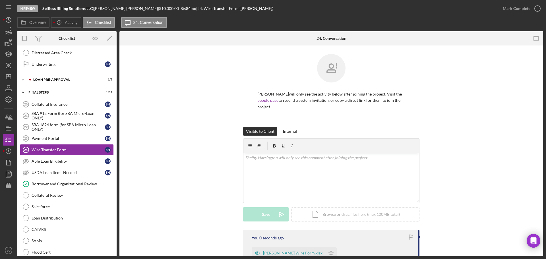
scroll to position [67, 0]
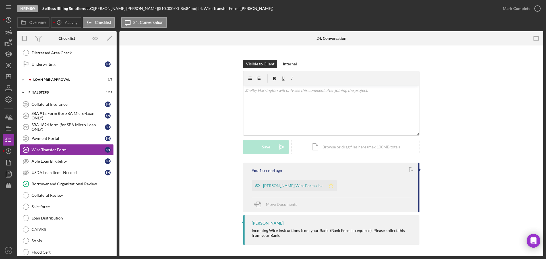
click at [328, 185] on polygon "button" at bounding box center [330, 185] width 5 height 5
click at [502, 11] on button "Mark Complete" at bounding box center [520, 8] width 46 height 11
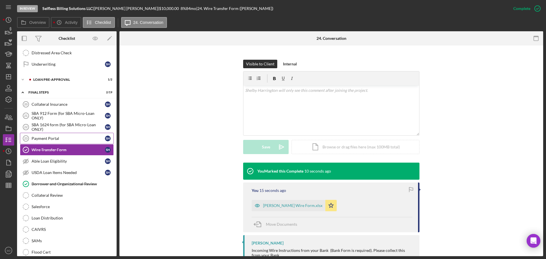
click at [67, 140] on div "Payment Portal" at bounding box center [68, 138] width 73 height 5
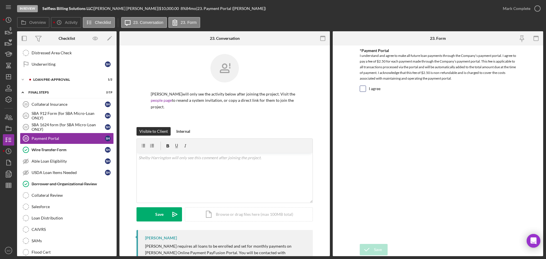
click at [360, 89] on input "I agree" at bounding box center [363, 89] width 6 height 6
checkbox input "true"
click at [375, 245] on div "Save" at bounding box center [378, 249] width 8 height 11
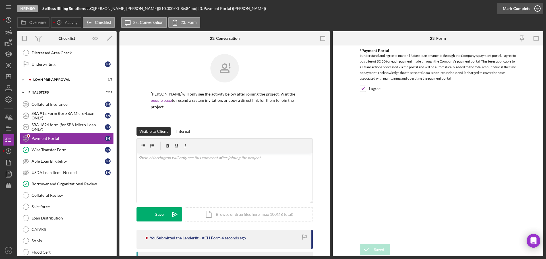
click at [511, 11] on div "Mark Complete" at bounding box center [516, 8] width 28 height 11
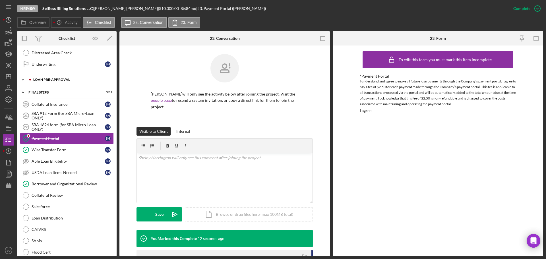
click at [74, 80] on div "LOAN PRE-APPROVAL" at bounding box center [71, 79] width 76 height 3
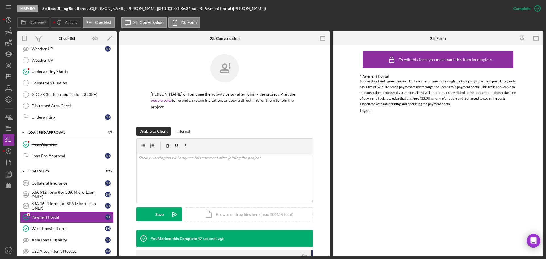
scroll to position [369, 0]
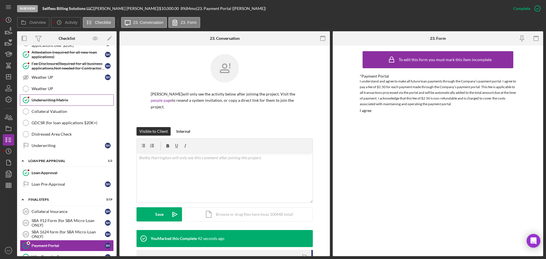
drag, startPoint x: 65, startPoint y: 102, endPoint x: 111, endPoint y: 117, distance: 48.1
click at [65, 102] on div "Underwriting Matrix" at bounding box center [73, 100] width 82 height 5
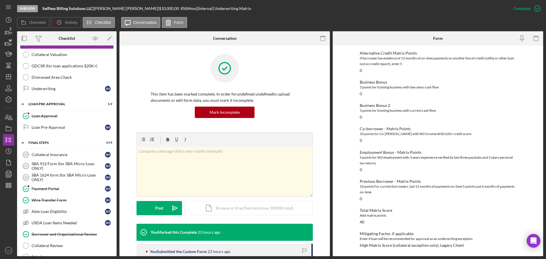
scroll to position [483, 0]
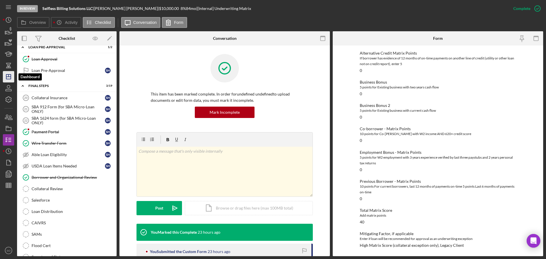
click at [9, 80] on icon "Icon/Dashboard" at bounding box center [8, 77] width 14 height 14
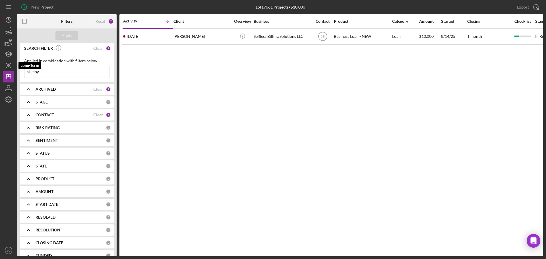
drag, startPoint x: 50, startPoint y: 73, endPoint x: 0, endPoint y: 68, distance: 50.3
click at [0, 68] on div "New Project 1 of 17061 Projects • $10,000 shelby Export Icon/Export Filters Res…" at bounding box center [273, 129] width 546 height 259
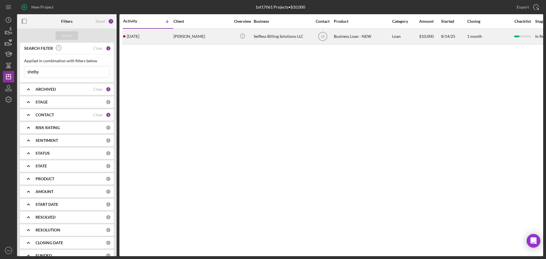
click at [171, 39] on div "1 day ago Shelby Harrington" at bounding box center [148, 36] width 50 height 15
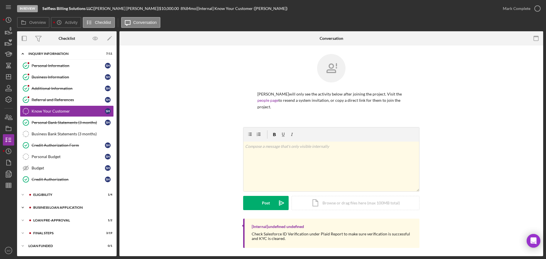
click at [72, 210] on div "Icon/Expander BUSINESS LOAN APPLICATION 8 / 27" at bounding box center [66, 207] width 99 height 11
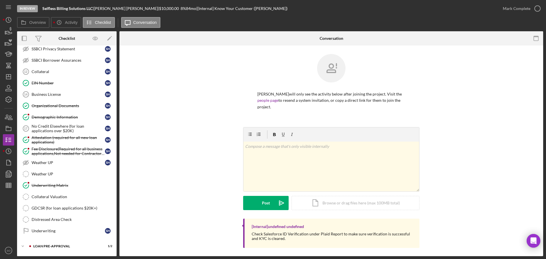
scroll to position [309, 0]
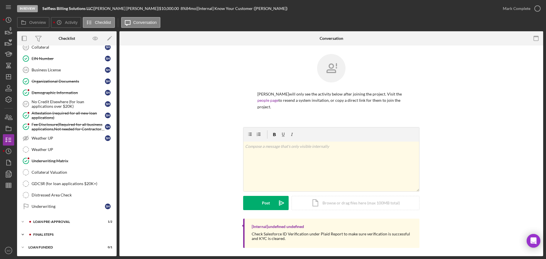
click at [55, 230] on div "Icon/Expander FINAL STEPS 3 / 19" at bounding box center [66, 234] width 99 height 11
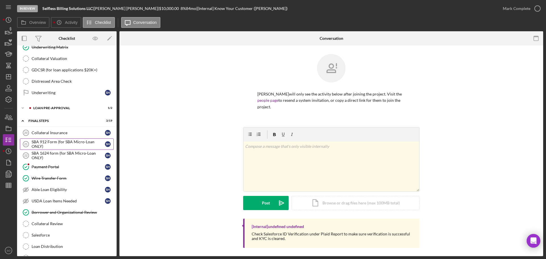
click at [55, 144] on div "SBA 912 Form (for SBA Micro-Loan ONLY)" at bounding box center [68, 144] width 73 height 9
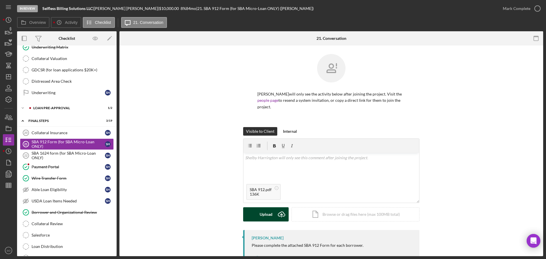
click at [264, 214] on div "Upload" at bounding box center [265, 214] width 13 height 14
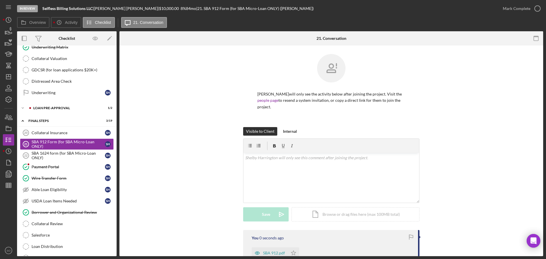
scroll to position [28, 0]
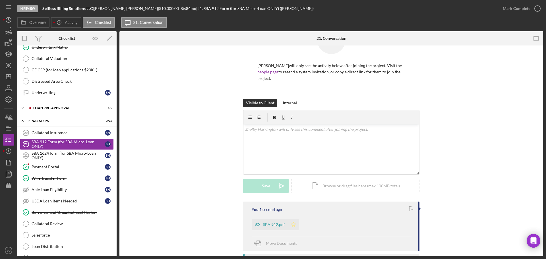
click at [292, 223] on icon "Icon/Star" at bounding box center [293, 224] width 11 height 11
click at [518, 8] on div "Mark Complete" at bounding box center [516, 8] width 28 height 11
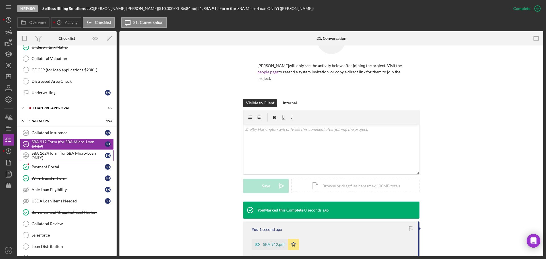
click at [61, 157] on div "SBA 1624 form (for SBA Micro-Loan ONLY)" at bounding box center [68, 155] width 73 height 9
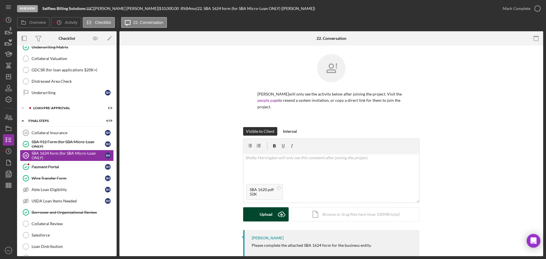
click at [262, 216] on div "Upload" at bounding box center [265, 214] width 13 height 14
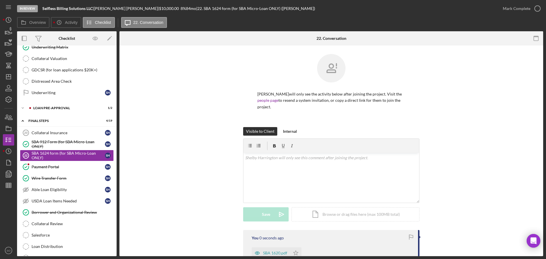
scroll to position [77, 0]
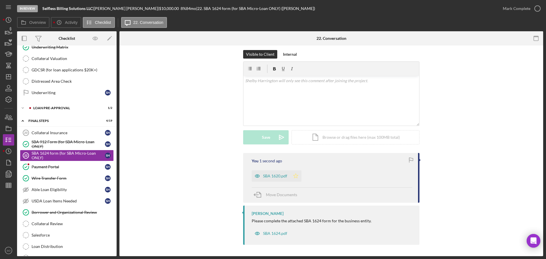
click at [296, 175] on icon "Icon/Star" at bounding box center [295, 175] width 11 height 11
click at [514, 12] on div "Mark Complete" at bounding box center [516, 8] width 28 height 11
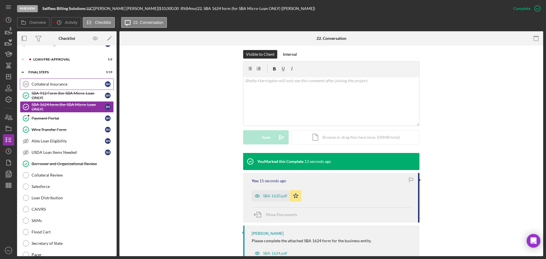
scroll to position [414, 0]
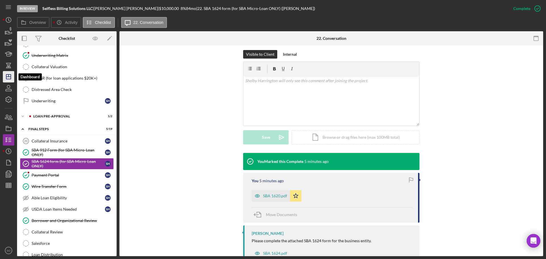
click at [10, 77] on line "button" at bounding box center [8, 77] width 5 height 0
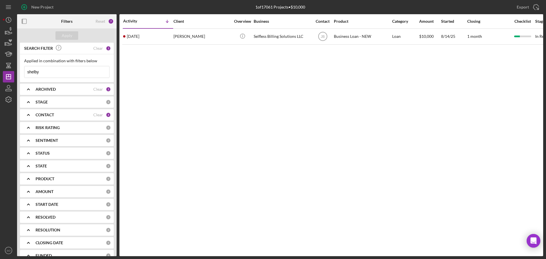
click at [49, 72] on input "shelby" at bounding box center [66, 71] width 85 height 11
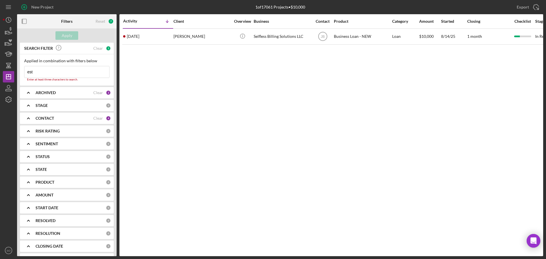
type input "este"
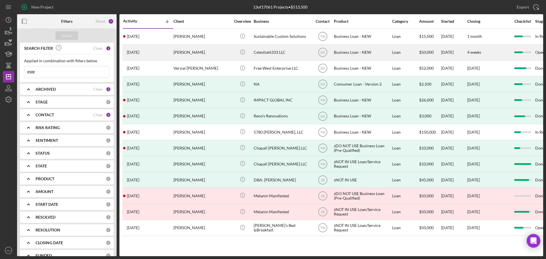
click at [183, 57] on div "Esterine Dahlstrom" at bounding box center [201, 52] width 57 height 15
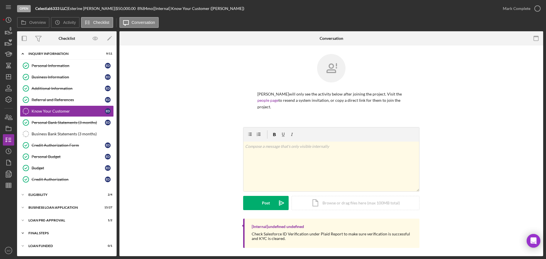
click at [59, 232] on div "FINAL STEPS" at bounding box center [68, 232] width 81 height 3
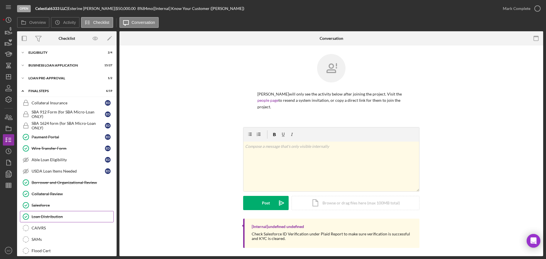
click at [63, 222] on link "Loan Distribution Loan Distribution" at bounding box center [67, 216] width 94 height 11
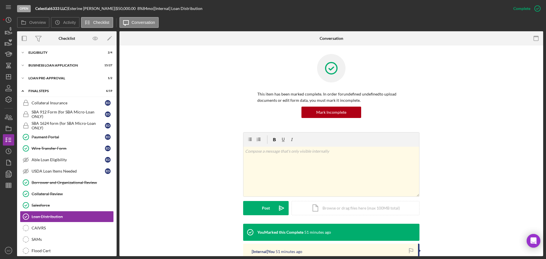
scroll to position [85, 0]
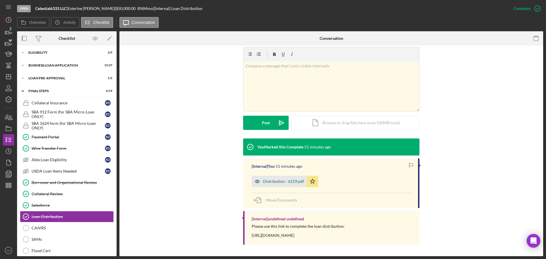
click at [277, 184] on div "Distribution - 6159.pdf" at bounding box center [278, 181] width 55 height 11
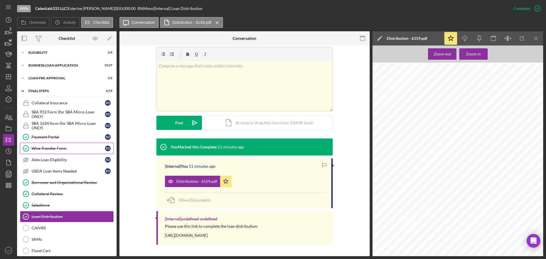
click at [65, 150] on div "Wire Transfer Form" at bounding box center [68, 148] width 73 height 5
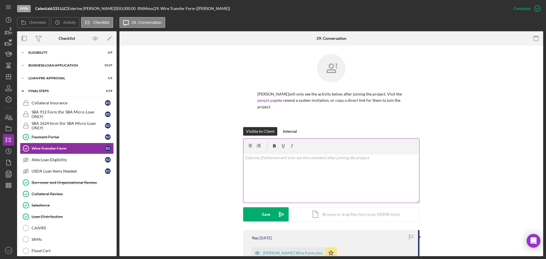
scroll to position [87, 0]
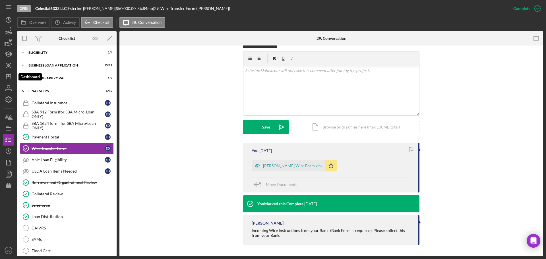
drag, startPoint x: 10, startPoint y: 75, endPoint x: 16, endPoint y: 74, distance: 6.3
click at [11, 75] on polygon "button" at bounding box center [8, 76] width 5 height 5
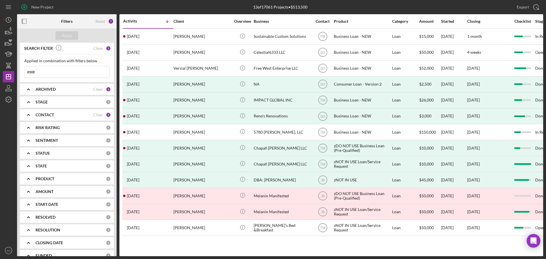
drag, startPoint x: 46, startPoint y: 72, endPoint x: 0, endPoint y: 63, distance: 46.6
click at [0, 63] on div "New Project 13 of 17061 Projects • $513,500 este Export Icon/Export Filters Res…" at bounding box center [273, 129] width 546 height 259
type input "joshua"
click at [66, 40] on div "Apply" at bounding box center [66, 35] width 99 height 14
click at [66, 39] on div "Apply" at bounding box center [67, 35] width 11 height 9
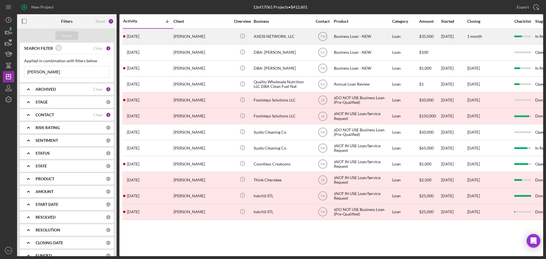
click at [207, 35] on div "[PERSON_NAME]" at bounding box center [201, 36] width 57 height 15
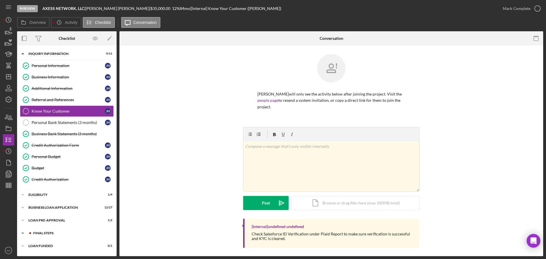
click at [64, 235] on div "Icon/Expander FINAL STEPS 6 / 19" at bounding box center [66, 232] width 99 height 11
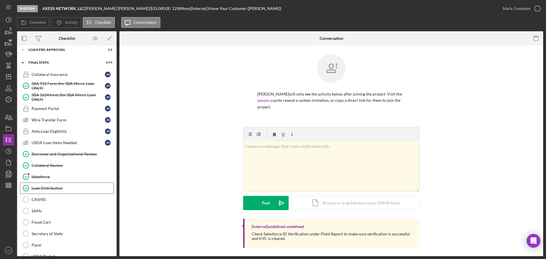
click at [54, 192] on link "Loan Distribution Loan Distribution" at bounding box center [67, 187] width 94 height 11
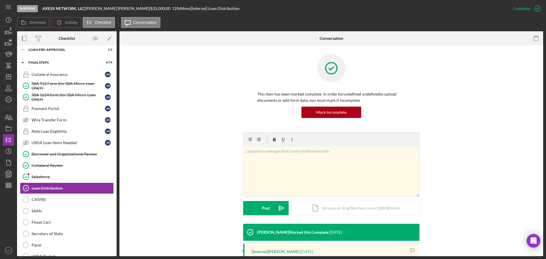
scroll to position [85, 0]
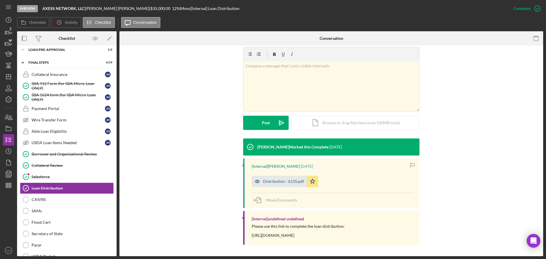
click at [286, 184] on div "Distribution - 6135.pdf" at bounding box center [278, 181] width 55 height 11
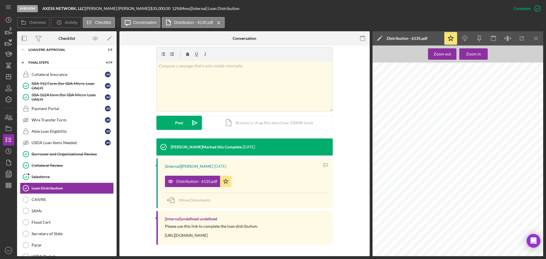
scroll to position [170, 0]
click at [35, 109] on div "Payment Portal" at bounding box center [68, 108] width 73 height 5
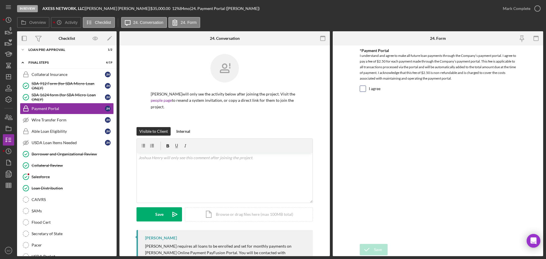
click at [359, 89] on form "*Payment Portal I understand and agree to make all future loan payments through…" at bounding box center [437, 150] width 210 height 211
click at [366, 90] on div "I agree" at bounding box center [437, 90] width 156 height 9
click at [365, 90] on input "I agree" at bounding box center [363, 89] width 6 height 6
checkbox input "true"
click at [373, 246] on icon "submit" at bounding box center [366, 249] width 14 height 14
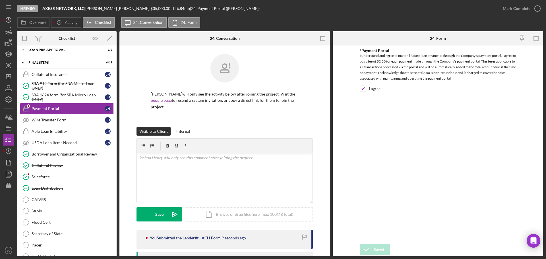
drag, startPoint x: 520, startPoint y: 7, endPoint x: 522, endPoint y: 15, distance: 8.4
click at [520, 7] on div "Mark Complete" at bounding box center [516, 8] width 28 height 11
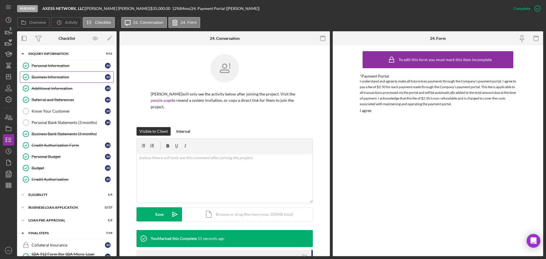
click at [60, 80] on link "Business Information Business Information J H" at bounding box center [67, 76] width 94 height 11
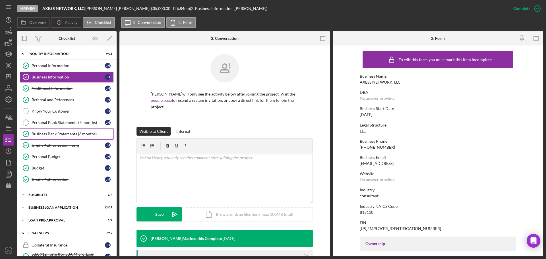
click at [84, 132] on div "Business Bank Statements (3 months)" at bounding box center [73, 134] width 82 height 5
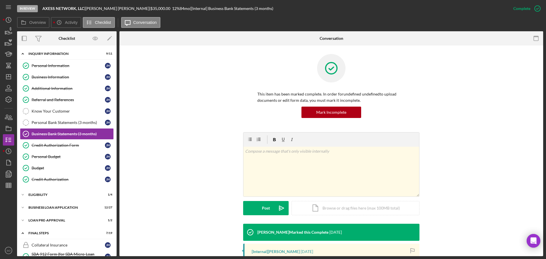
scroll to position [101, 0]
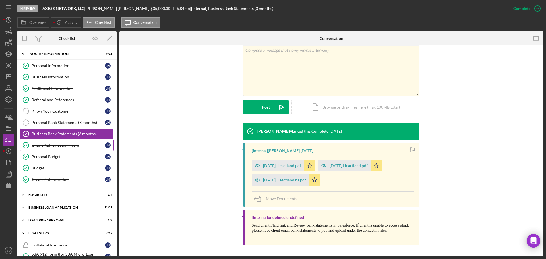
click at [59, 148] on link "Credit Authorization Form Credit Authorization Form J H" at bounding box center [67, 145] width 94 height 11
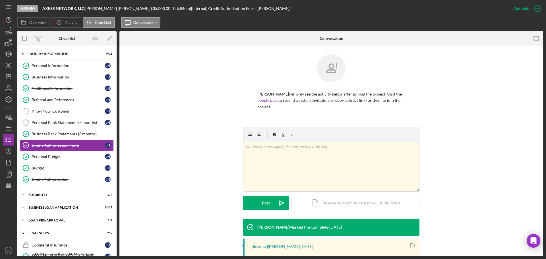
scroll to position [101, 0]
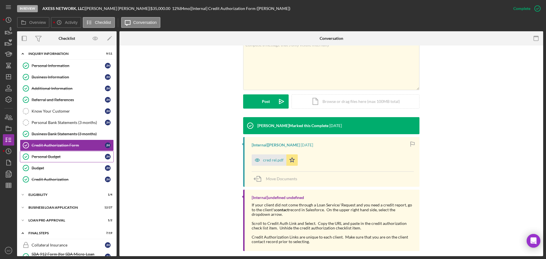
click at [44, 158] on div "Personal Budget" at bounding box center [68, 156] width 73 height 5
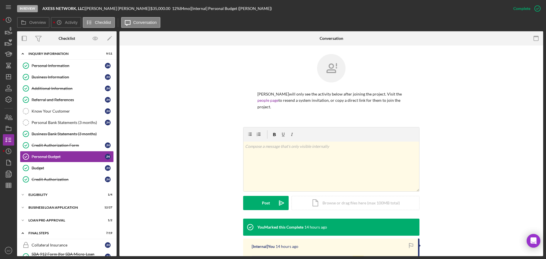
scroll to position [88, 0]
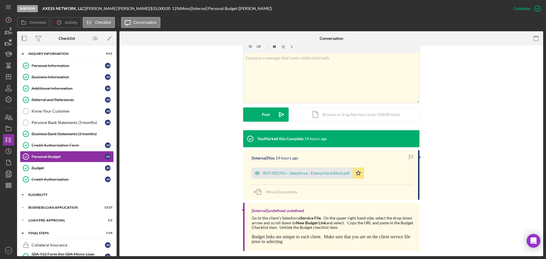
click at [36, 194] on div "ELIGIBILITY" at bounding box center [68, 194] width 81 height 3
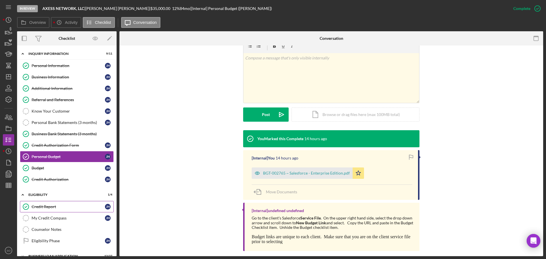
click at [39, 204] on div "Credit Report" at bounding box center [68, 206] width 73 height 5
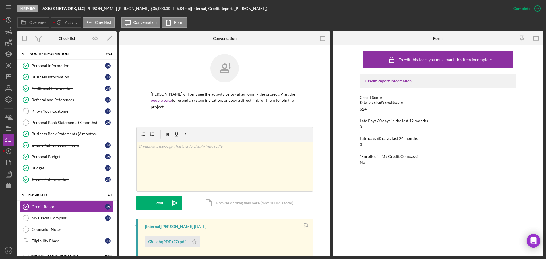
scroll to position [85, 0]
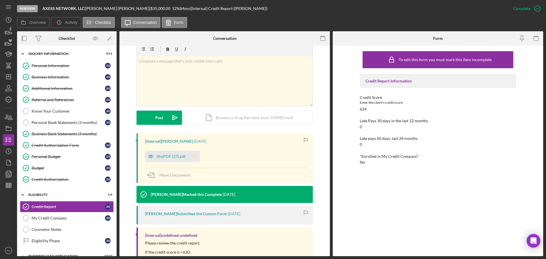
click at [192, 151] on icon "Icon/Star" at bounding box center [193, 156] width 11 height 11
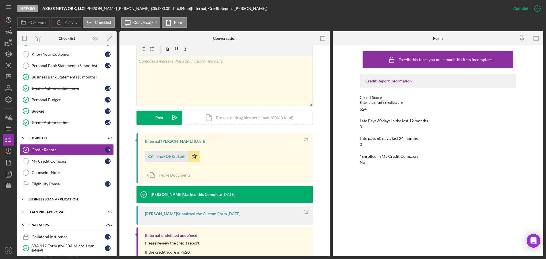
click at [70, 197] on div "BUSINESS LOAN APPLICATION" at bounding box center [68, 198] width 81 height 3
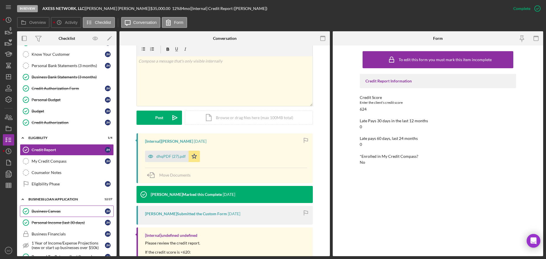
click at [63, 217] on link "Business Canvas Business Canvas J H" at bounding box center [67, 210] width 94 height 11
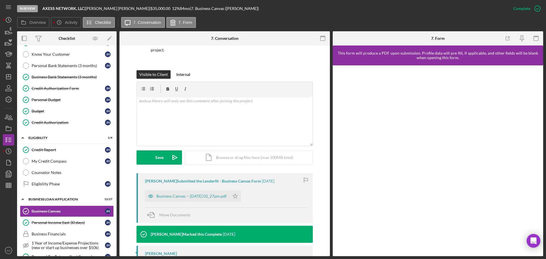
scroll to position [85, 0]
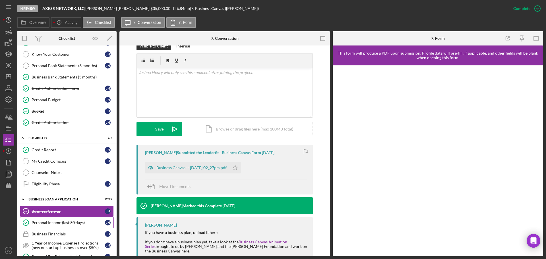
click at [86, 218] on link "Personal Income (last 30 days) Personal Income (last 30 days) J H" at bounding box center [67, 222] width 94 height 11
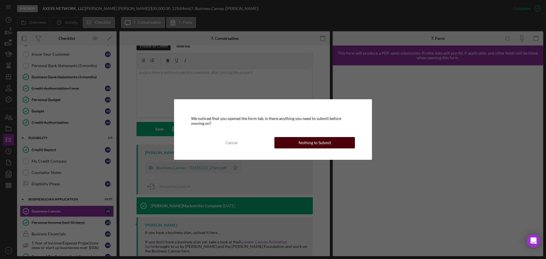
click at [303, 144] on div "Nothing to Submit" at bounding box center [314, 142] width 32 height 11
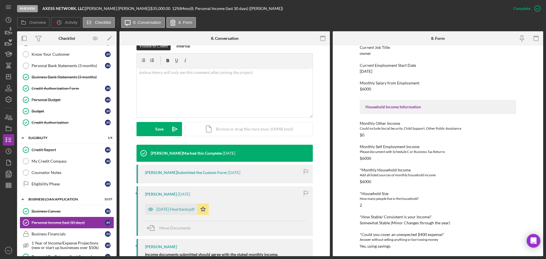
scroll to position [142, 0]
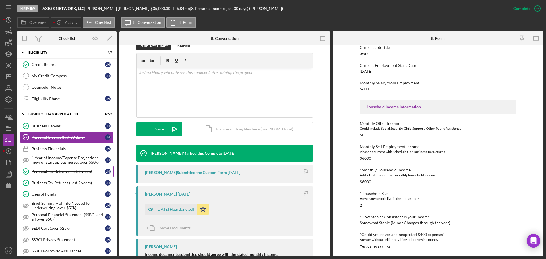
click at [61, 173] on div "Personal Tax Returns (Last 2 years)" at bounding box center [68, 171] width 73 height 5
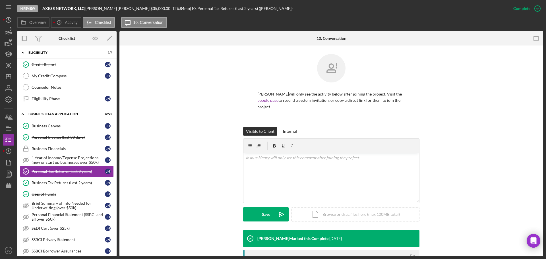
scroll to position [114, 0]
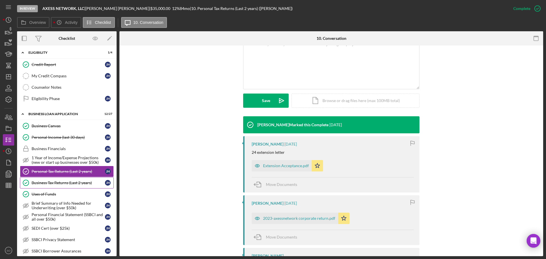
click at [59, 186] on link "Business Tax Returns (Last 2 years) Business Tax Returns (Last 2 years) J H" at bounding box center [67, 182] width 94 height 11
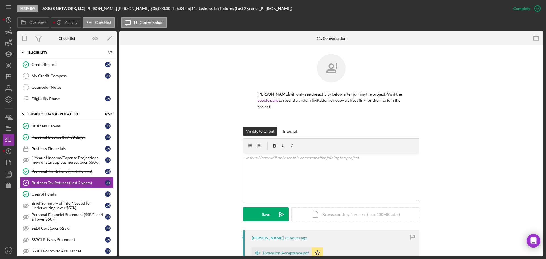
scroll to position [138, 0]
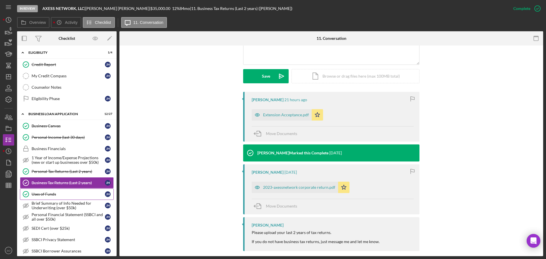
click at [66, 195] on div "Uses of Funds" at bounding box center [68, 194] width 73 height 5
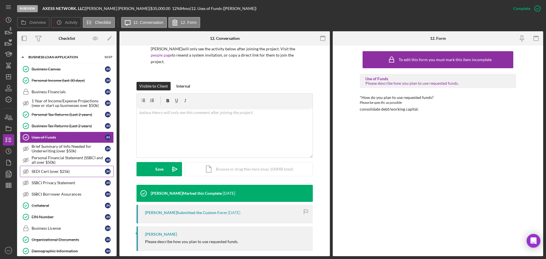
scroll to position [227, 0]
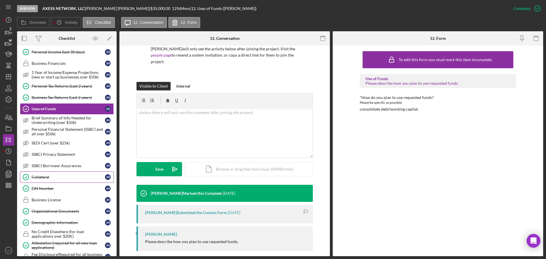
click at [54, 181] on link "Collateral Collateral J H" at bounding box center [67, 176] width 94 height 11
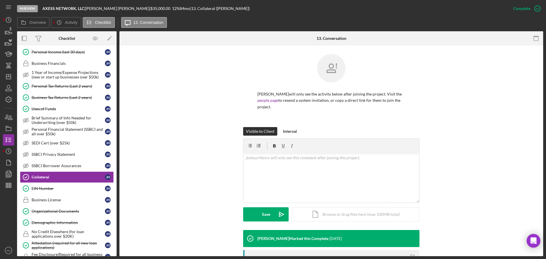
scroll to position [99, 0]
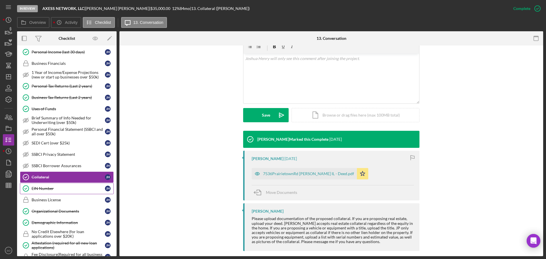
click at [44, 191] on link "EIN Number EIN Number J H" at bounding box center [67, 188] width 94 height 11
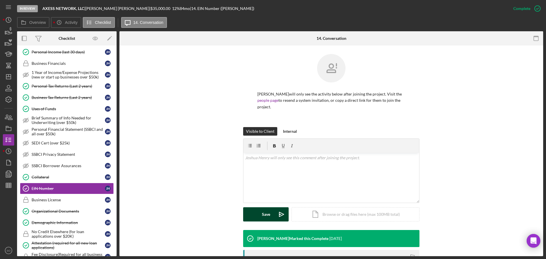
scroll to position [81, 0]
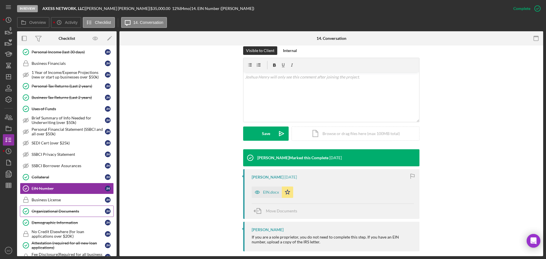
click at [78, 213] on div "Organizational Documents" at bounding box center [68, 211] width 73 height 5
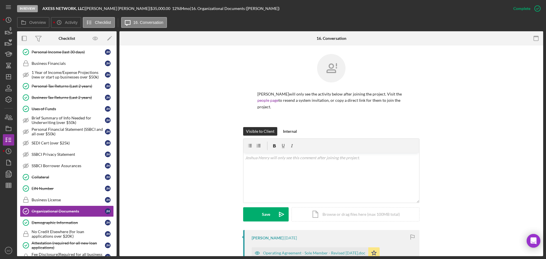
scroll to position [142, 0]
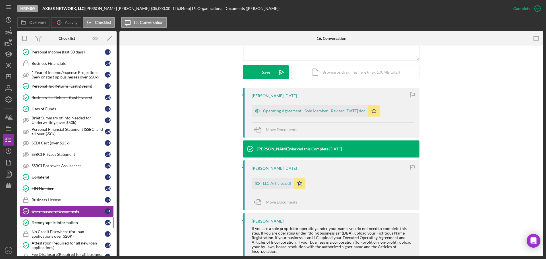
click at [71, 222] on div "Demographic Information" at bounding box center [68, 222] width 73 height 5
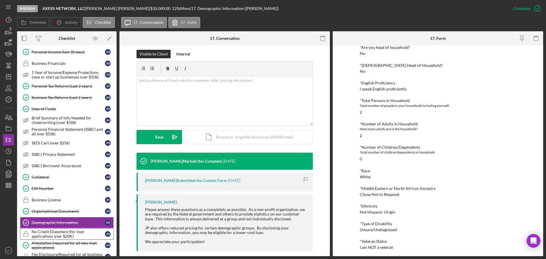
scroll to position [284, 0]
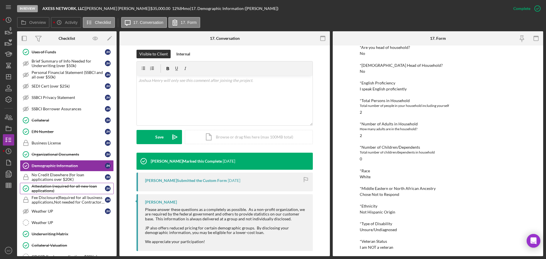
click at [48, 186] on div "Attestation (required for all new loan applications)" at bounding box center [68, 188] width 73 height 9
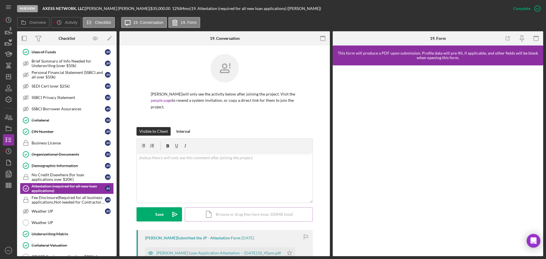
scroll to position [81, 0]
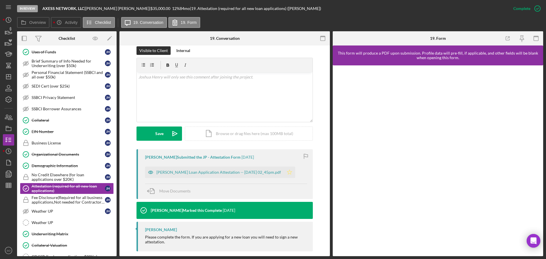
click at [292, 170] on polygon "button" at bounding box center [289, 172] width 5 height 5
click at [537, 40] on icon "button" at bounding box center [535, 38] width 13 height 13
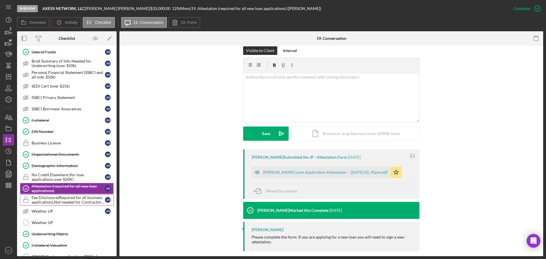
click at [56, 197] on div "Fee Disclosure(Required for all business applications,Not needed for Contractor…" at bounding box center [68, 199] width 73 height 9
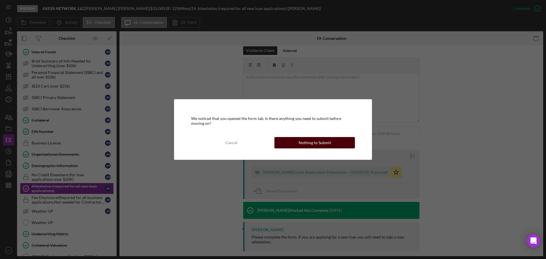
click at [301, 147] on div "Nothing to Submit" at bounding box center [314, 142] width 32 height 11
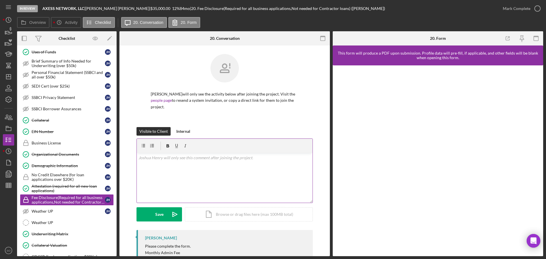
scroll to position [24, 0]
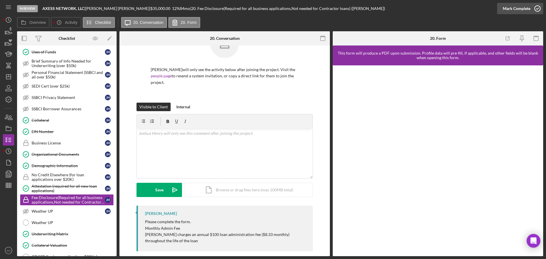
click at [520, 7] on div "Mark Complete" at bounding box center [516, 8] width 28 height 11
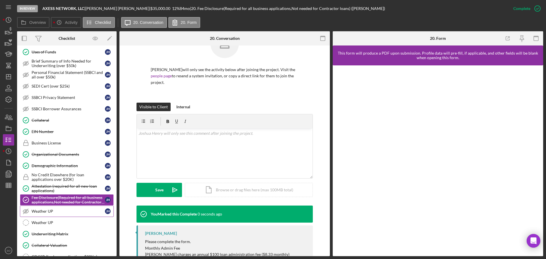
scroll to position [341, 0]
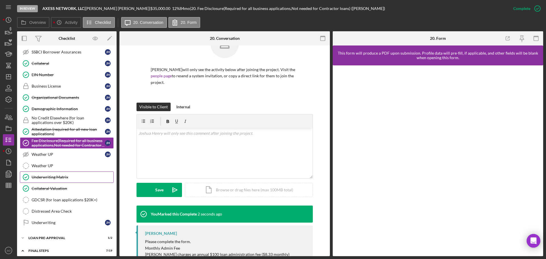
click at [65, 182] on link "Underwriting Matrix Underwriting Matrix" at bounding box center [67, 176] width 94 height 11
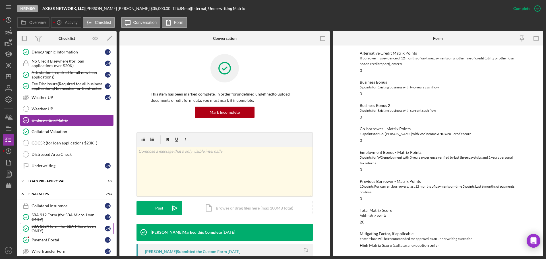
scroll to position [426, 0]
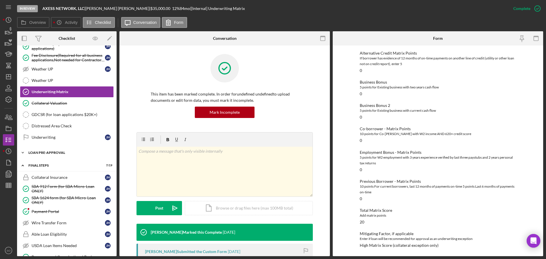
click at [51, 156] on div "Icon/Expander LOAN PRE-APPROVAL 1 / 2" at bounding box center [66, 152] width 99 height 11
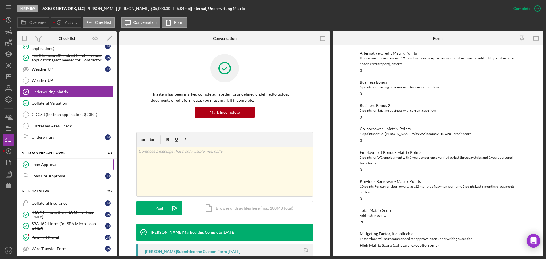
click at [52, 163] on div "Loan Approval" at bounding box center [73, 164] width 82 height 5
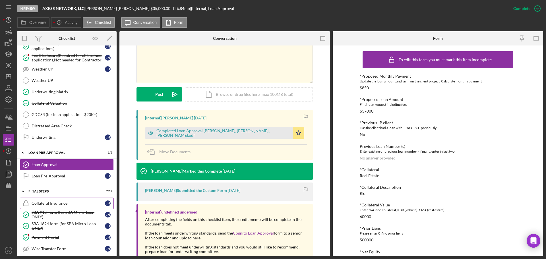
scroll to position [540, 0]
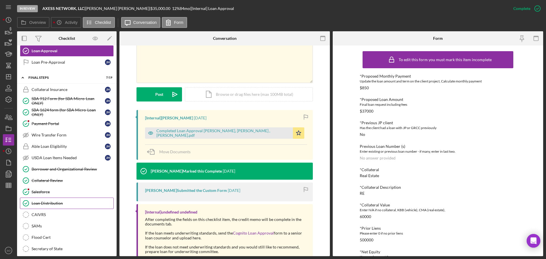
click at [55, 197] on link "Loan Distribution Loan Distribution" at bounding box center [67, 202] width 94 height 11
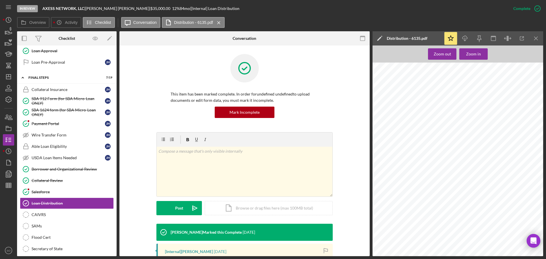
scroll to position [256, 0]
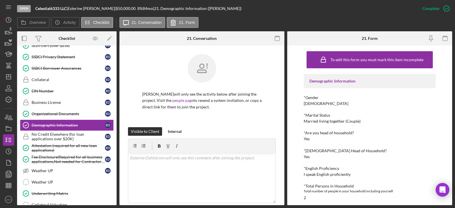
scroll to position [85, 0]
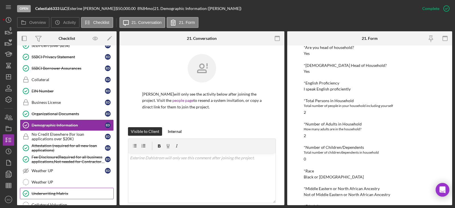
click at [68, 193] on div "Underwriting Matrix" at bounding box center [73, 193] width 82 height 5
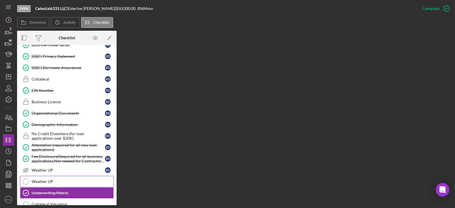
click at [51, 180] on div "Weather UP" at bounding box center [73, 181] width 82 height 5
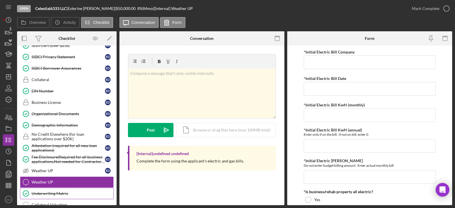
drag, startPoint x: 52, startPoint y: 190, endPoint x: 61, endPoint y: 193, distance: 9.1
click at [54, 192] on link "Underwriting Matrix Underwriting Matrix" at bounding box center [67, 193] width 94 height 11
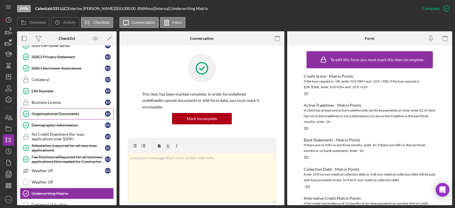
click at [50, 117] on link "Organizational Documents Organizational Documents E D" at bounding box center [67, 113] width 94 height 11
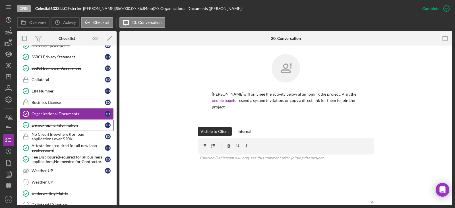
click at [55, 128] on link "Demographic Information Demographic Information E D" at bounding box center [67, 124] width 94 height 11
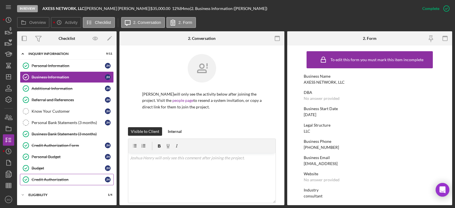
scroll to position [50, 0]
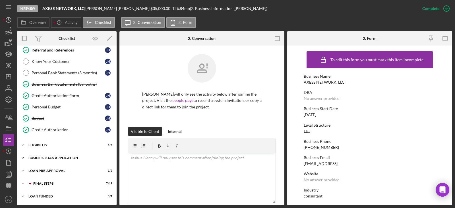
click at [66, 159] on div "BUSINESS LOAN APPLICATION" at bounding box center [68, 157] width 81 height 3
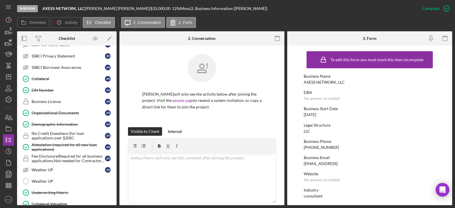
scroll to position [305, 0]
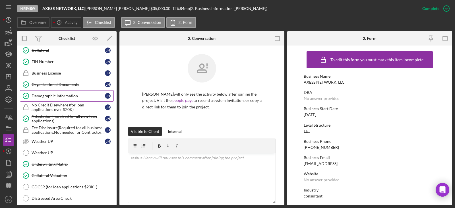
click at [51, 98] on link "Demographic Information Demographic Information [PERSON_NAME]" at bounding box center [67, 95] width 94 height 11
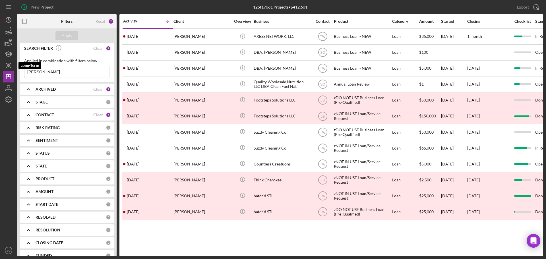
drag, startPoint x: 25, startPoint y: 70, endPoint x: 2, endPoint y: 72, distance: 23.1
click at [2, 72] on div "New Project 12 of 17061 Projects • $412,601 [PERSON_NAME] Export Icon/Export Fi…" at bounding box center [273, 129] width 546 height 259
type input "[PERSON_NAME]"
click at [66, 38] on div "Apply" at bounding box center [67, 35] width 11 height 9
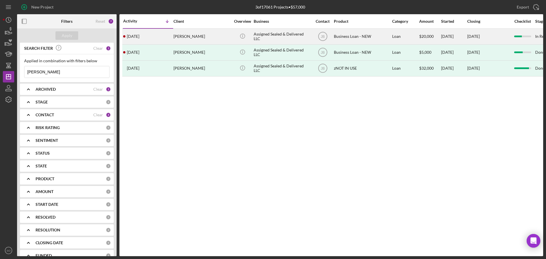
click at [155, 37] on div "[DATE] [PERSON_NAME]" at bounding box center [148, 36] width 50 height 15
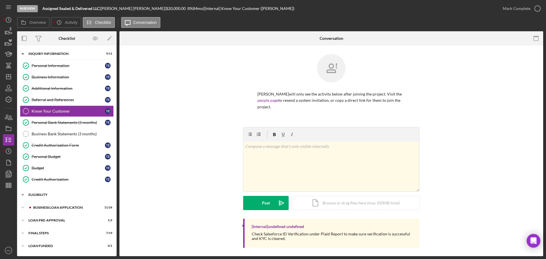
click at [60, 197] on div "Icon/Expander ELIGIBILITY 1 / 4" at bounding box center [66, 194] width 99 height 11
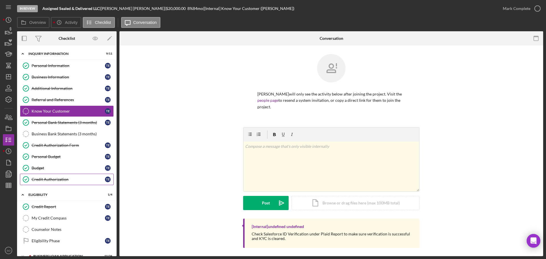
scroll to position [47, 0]
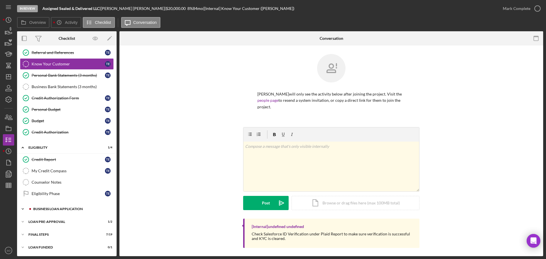
click at [68, 208] on div "BUSINESS LOAN APPLICATION" at bounding box center [71, 208] width 76 height 3
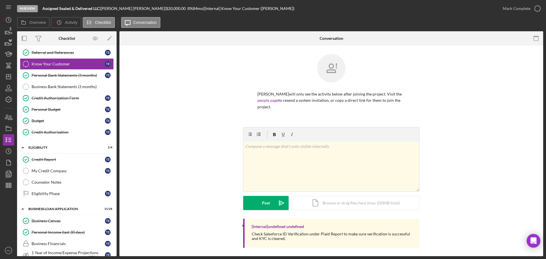
scroll to position [218, 0]
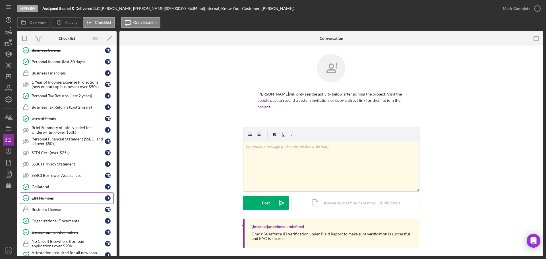
click at [54, 201] on link "EIN Number EIN Number T E" at bounding box center [67, 197] width 94 height 11
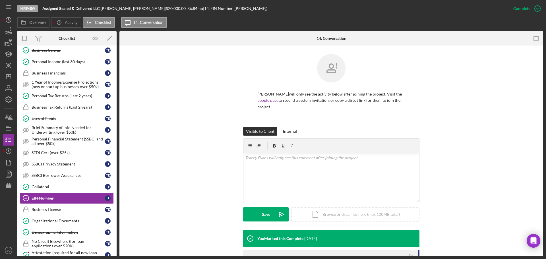
scroll to position [81, 0]
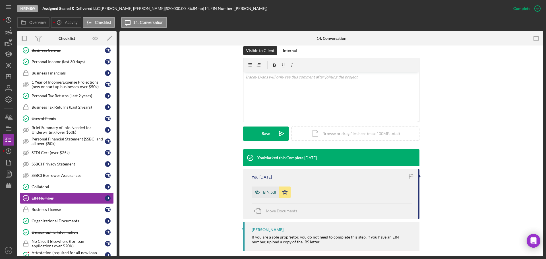
click at [261, 186] on icon "button" at bounding box center [256, 191] width 11 height 11
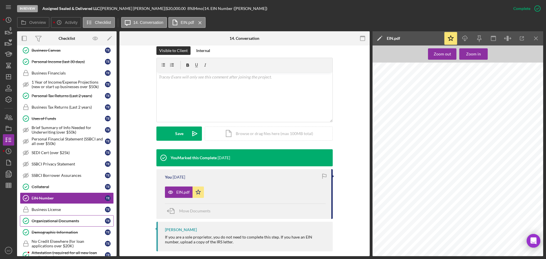
click at [68, 218] on link "Organizational Documents Organizational Documents T E" at bounding box center [67, 220] width 94 height 11
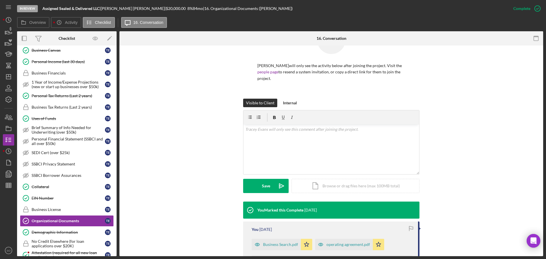
scroll to position [99, 0]
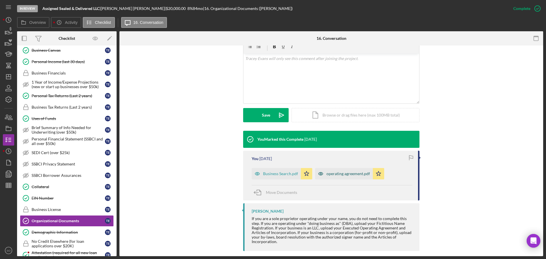
click at [341, 172] on div "operating agreement.pdf" at bounding box center [344, 173] width 58 height 11
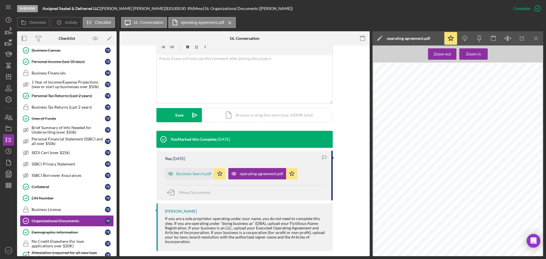
scroll to position [50, 0]
click at [9, 114] on icon "button" at bounding box center [8, 117] width 14 height 14
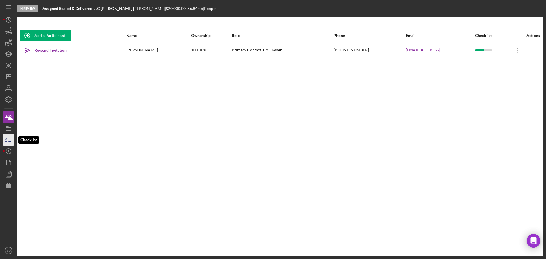
click at [8, 141] on icon "button" at bounding box center [8, 140] width 14 height 14
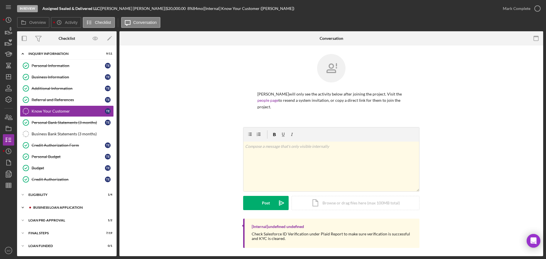
click at [75, 208] on div "BUSINESS LOAN APPLICATION" at bounding box center [71, 207] width 76 height 3
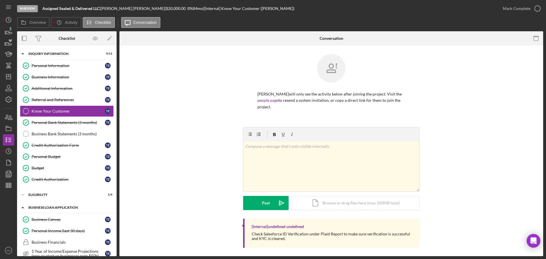
scroll to position [170, 0]
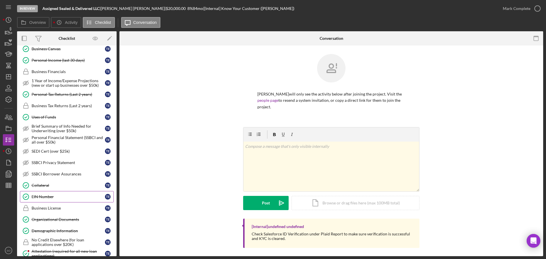
click at [59, 195] on div "EIN Number" at bounding box center [68, 196] width 73 height 5
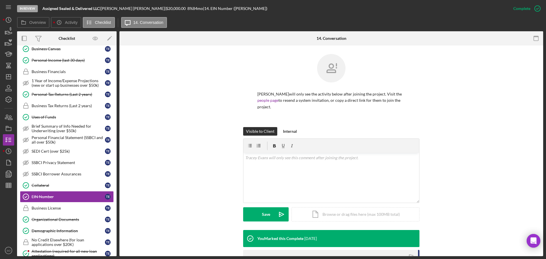
scroll to position [81, 0]
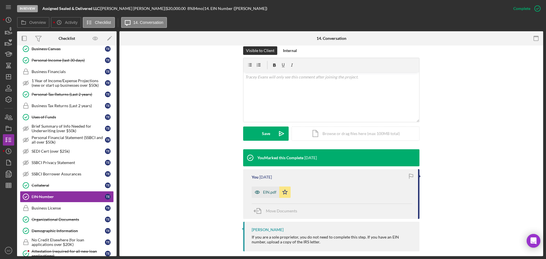
click at [267, 190] on div "EIN.pdf" at bounding box center [269, 192] width 13 height 5
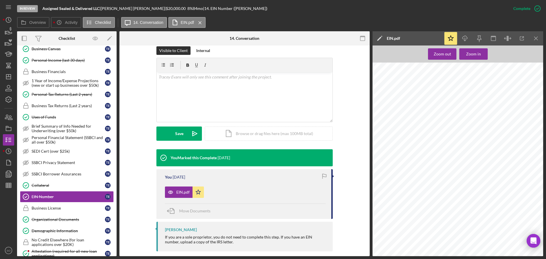
drag, startPoint x: 463, startPoint y: 39, endPoint x: 466, endPoint y: 73, distance: 33.9
click at [464, 39] on icon "button" at bounding box center [464, 37] width 5 height 3
click at [78, 221] on div "Organizational Documents" at bounding box center [68, 219] width 73 height 5
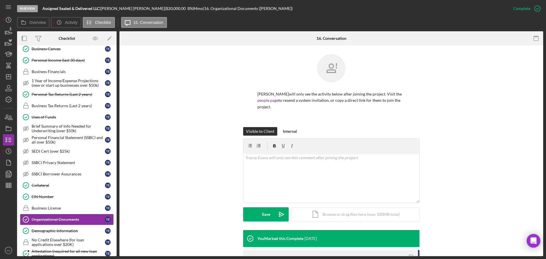
scroll to position [57, 0]
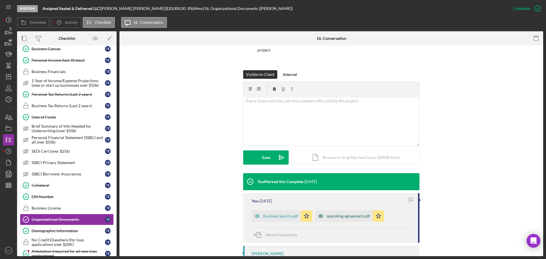
click at [281, 214] on div "Business Search.pdf" at bounding box center [280, 216] width 35 height 5
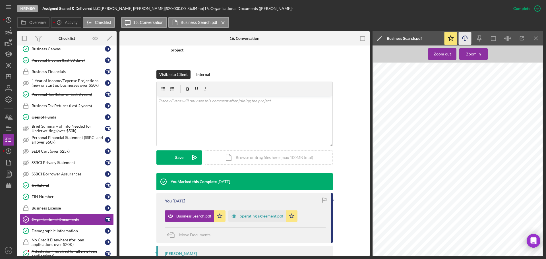
click at [462, 39] on icon "Icon/Download" at bounding box center [464, 38] width 13 height 13
click at [256, 214] on div "operating agreement.pdf" at bounding box center [261, 216] width 43 height 5
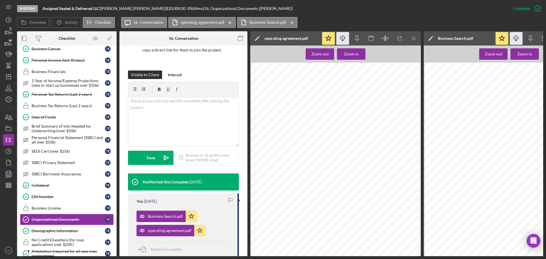
drag, startPoint x: 340, startPoint y: 37, endPoint x: 345, endPoint y: 41, distance: 6.0
click at [340, 37] on icon "button" at bounding box center [342, 37] width 5 height 3
click at [73, 97] on link "Personal Tax Returns (Last 2 years) Personal Tax Returns (Last 2 years) T E" at bounding box center [67, 94] width 94 height 11
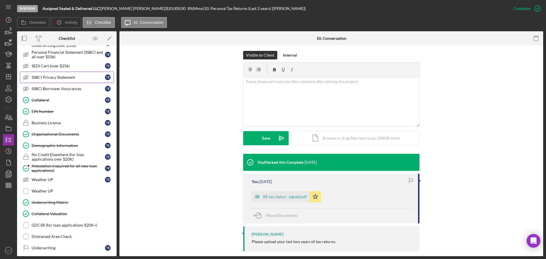
scroll to position [297, 0]
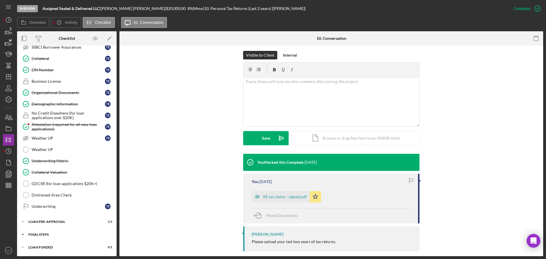
click at [77, 232] on div "Icon/Expander FINAL STEPS 7 / 19" at bounding box center [66, 234] width 99 height 11
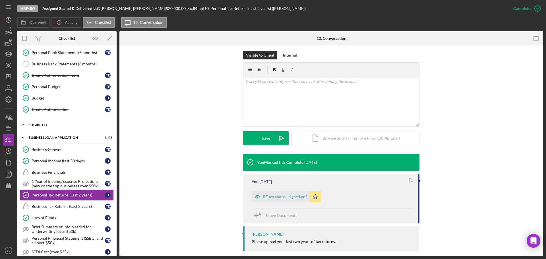
scroll to position [13, 0]
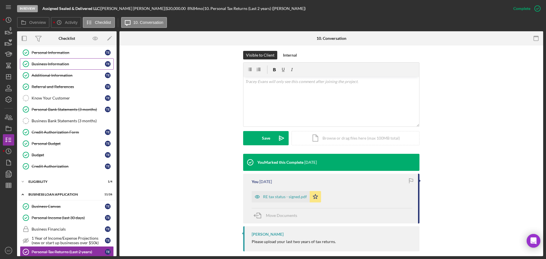
click at [57, 62] on div "Business Information" at bounding box center [68, 64] width 73 height 5
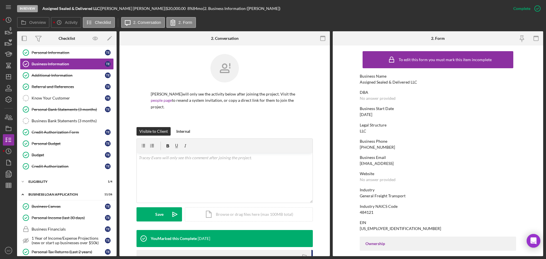
click at [367, 81] on div "Assigned Sealed & Delivered LLC" at bounding box center [387, 82] width 57 height 5
copy div "Assigned Sealed & Delivered LLC"
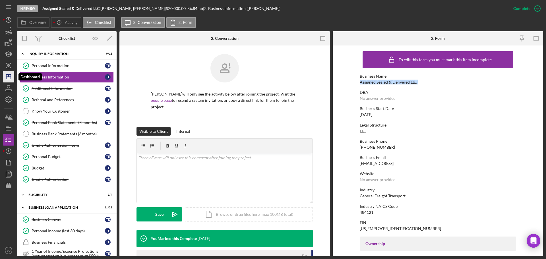
click at [10, 72] on icon "Icon/Dashboard" at bounding box center [8, 77] width 14 height 14
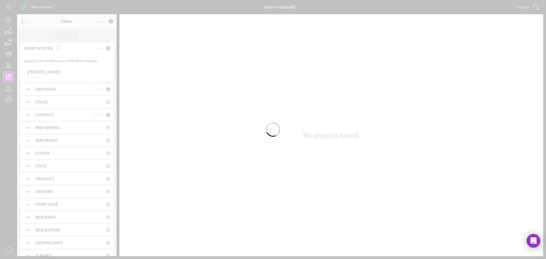
click at [49, 71] on div at bounding box center [273, 129] width 546 height 259
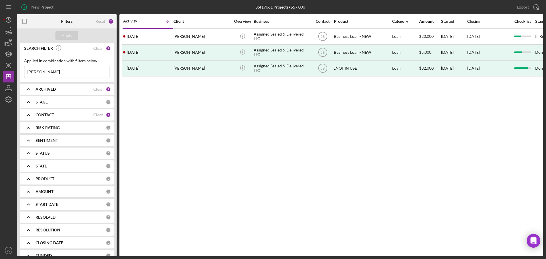
click at [49, 74] on input "[PERSON_NAME]" at bounding box center [66, 71] width 85 height 11
type input "[PERSON_NAME]"
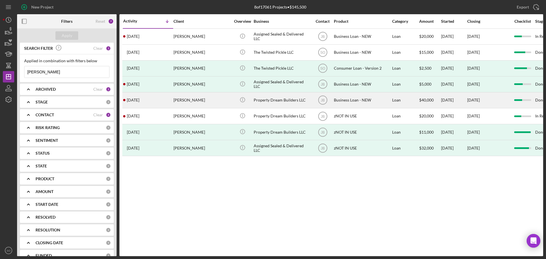
click at [203, 106] on div "[PERSON_NAME]" at bounding box center [201, 100] width 57 height 15
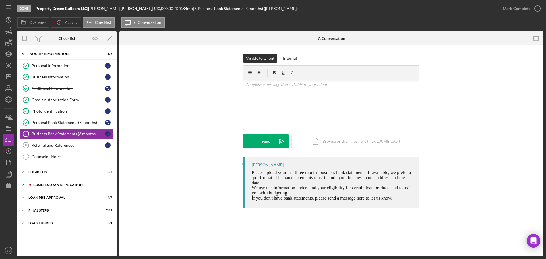
click at [69, 185] on div "BUSINESS LOAN APPLICATION" at bounding box center [71, 184] width 76 height 3
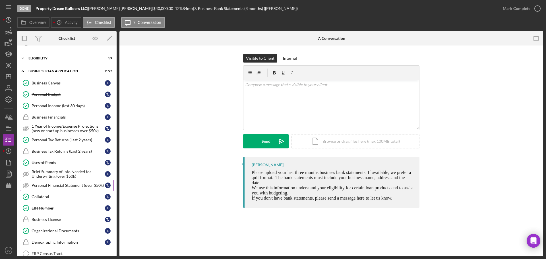
scroll to position [170, 0]
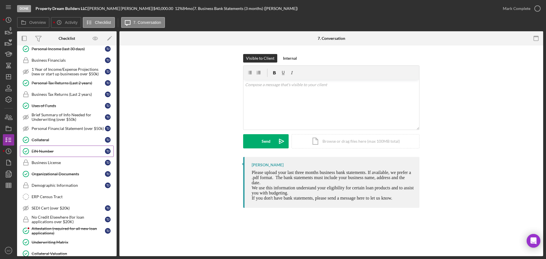
click at [51, 151] on div "EIN Number" at bounding box center [68, 151] width 73 height 5
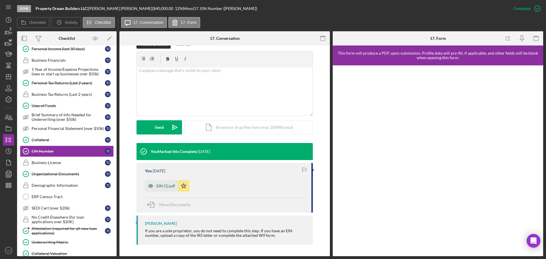
drag, startPoint x: 163, startPoint y: 185, endPoint x: 171, endPoint y: 186, distance: 7.4
click at [163, 186] on div "EIN (1).pdf" at bounding box center [165, 186] width 19 height 5
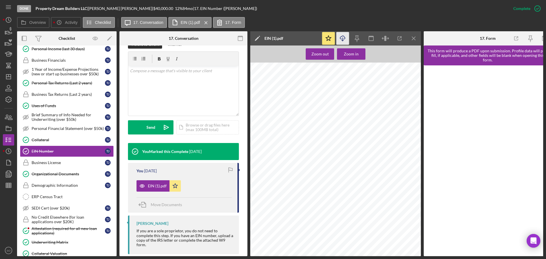
click at [346, 39] on icon "Icon/Download" at bounding box center [342, 38] width 13 height 13
click at [76, 174] on div "Organizational Documents" at bounding box center [68, 174] width 73 height 5
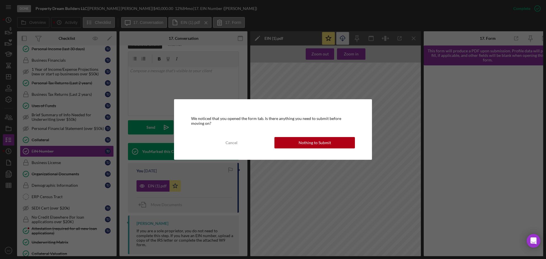
click at [298, 142] on button "Nothing to Submit" at bounding box center [314, 142] width 80 height 11
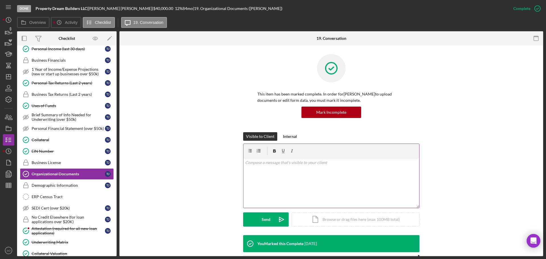
scroll to position [114, 0]
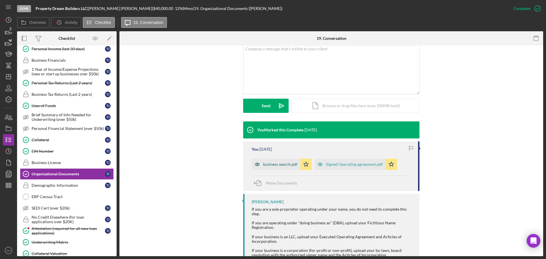
click at [277, 166] on div "business search.pdf" at bounding box center [280, 164] width 34 height 5
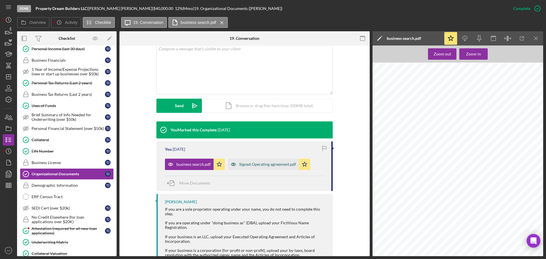
click at [284, 168] on div "Signed Operating agreement.pdf" at bounding box center [263, 164] width 71 height 11
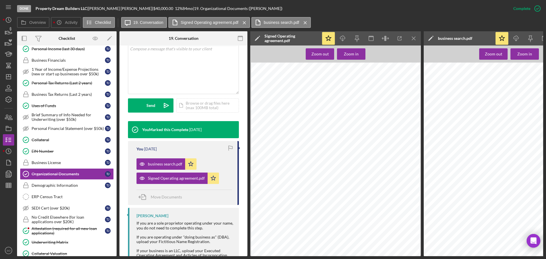
scroll to position [23, 0]
drag, startPoint x: 341, startPoint y: 40, endPoint x: 339, endPoint y: 50, distance: 10.4
click at [341, 40] on icon "Icon/Download" at bounding box center [342, 38] width 13 height 13
click at [169, 165] on div "business search.pdf" at bounding box center [165, 164] width 34 height 5
click at [514, 40] on icon "Icon/Download" at bounding box center [515, 38] width 13 height 13
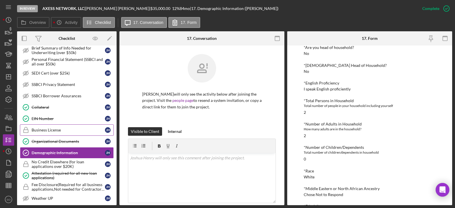
scroll to position [334, 0]
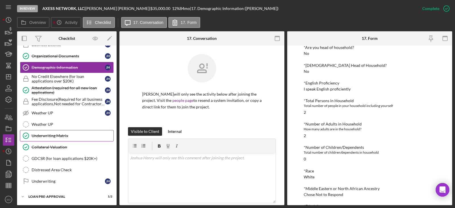
click at [59, 135] on div "Underwriting Matrix" at bounding box center [73, 135] width 82 height 5
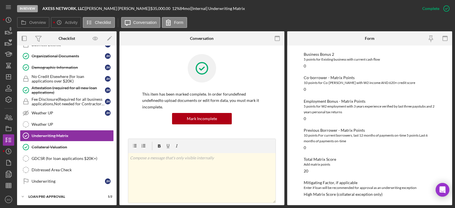
scroll to position [54, 0]
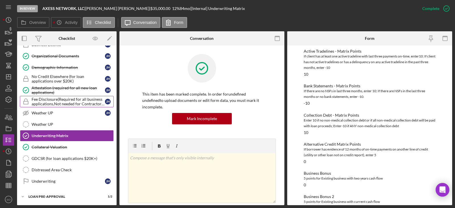
click at [82, 104] on div "Fee Disclosure(Required for all business applications,Not needed for Contractor…" at bounding box center [68, 101] width 73 height 9
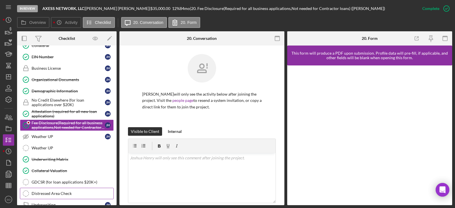
scroll to position [232, 0]
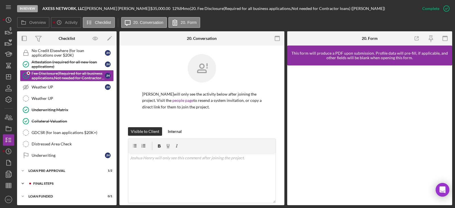
click at [66, 182] on div "FINAL STEPS" at bounding box center [71, 183] width 76 height 3
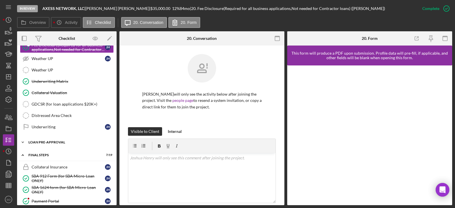
scroll to position [203, 0]
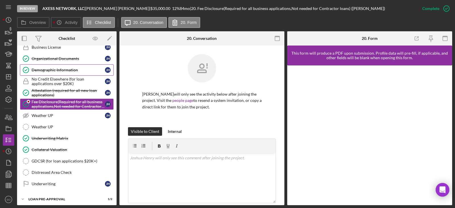
click at [53, 70] on div "Demographic Information" at bounding box center [68, 70] width 73 height 5
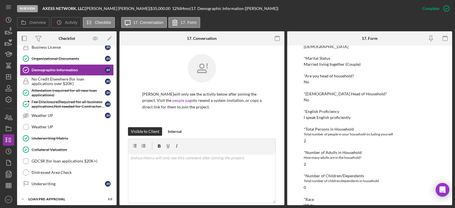
scroll to position [85, 0]
